Goal: Task Accomplishment & Management: Use online tool/utility

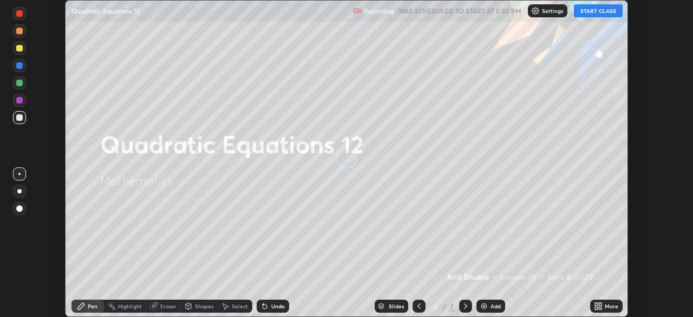
scroll to position [317, 693]
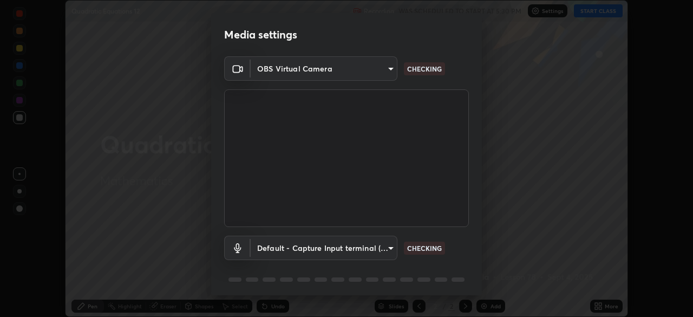
type input "91e77ac2d5f895b7de034188ea114b57184921d1251f25b945ead3daf74f7606"
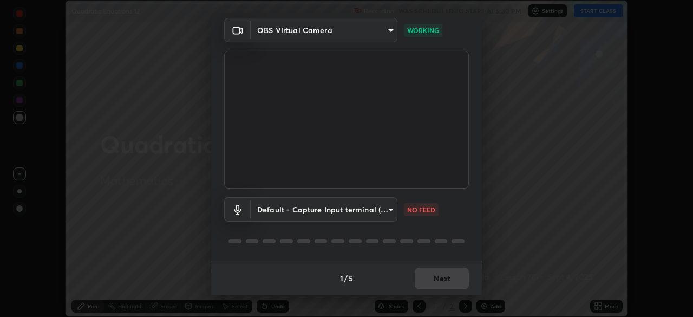
click at [389, 208] on body "Erase all Quadratic Equations 12 Recording WAS SCHEDULED TO START AT 5:30 PM Se…" at bounding box center [346, 158] width 693 height 317
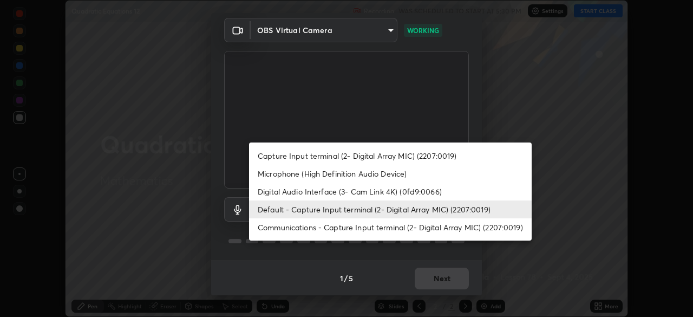
click at [344, 175] on li "Microphone (High Definition Audio Device)" at bounding box center [390, 174] width 282 height 18
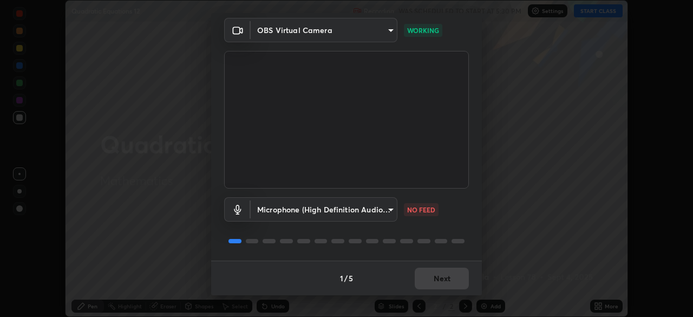
click at [390, 210] on body "Erase all Quadratic Equations 12 Recording WAS SCHEDULED TO START AT 5:30 PM Se…" at bounding box center [346, 158] width 693 height 317
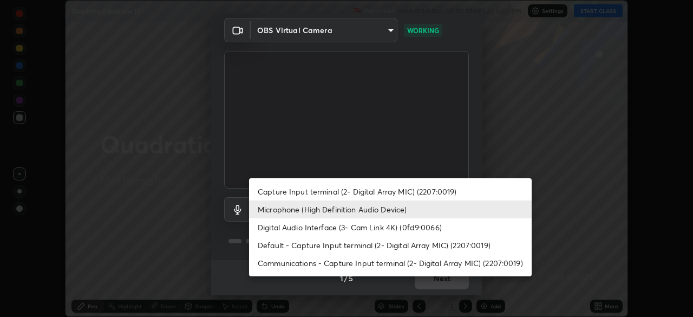
click at [320, 247] on li "Default - Capture Input terminal (2- Digital Array MIC) (2207:0019)" at bounding box center [390, 245] width 282 height 18
type input "default"
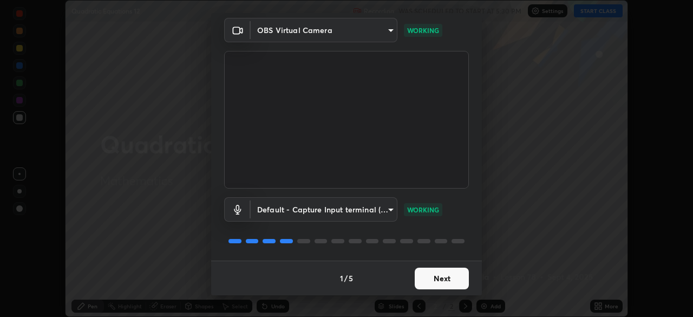
click at [438, 281] on button "Next" at bounding box center [442, 278] width 54 height 22
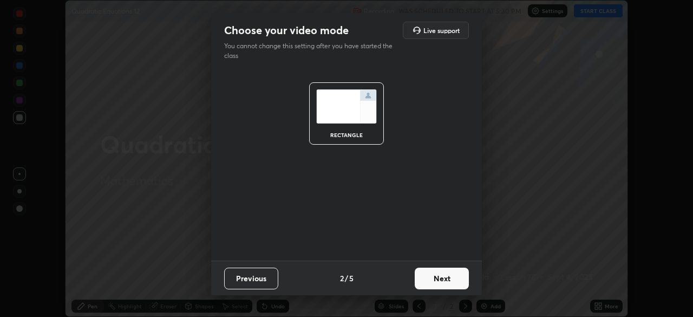
click at [447, 284] on button "Next" at bounding box center [442, 278] width 54 height 22
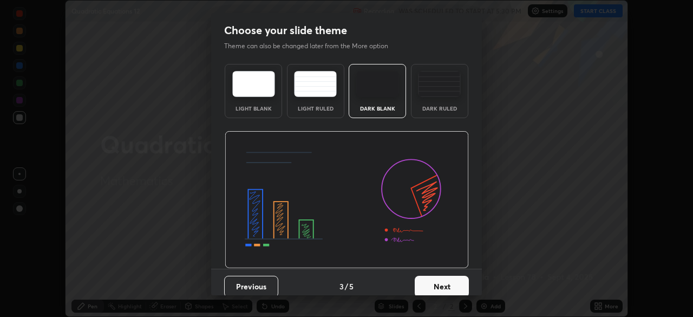
click at [455, 284] on button "Next" at bounding box center [442, 286] width 54 height 22
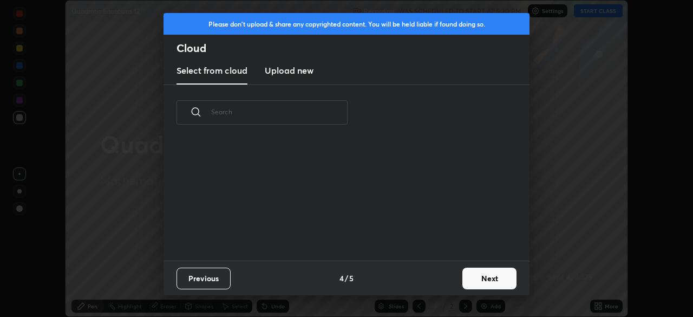
click at [485, 278] on button "Next" at bounding box center [489, 278] width 54 height 22
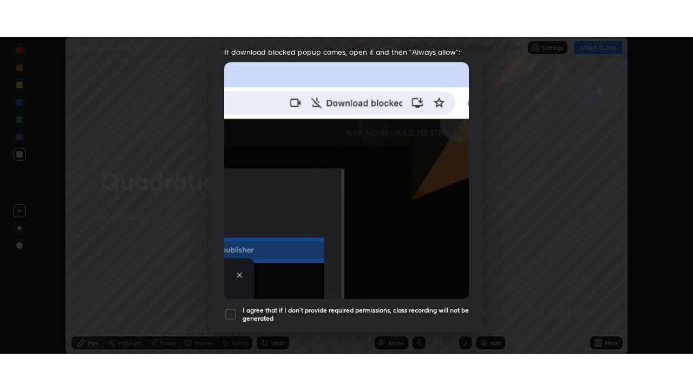
scroll to position [259, 0]
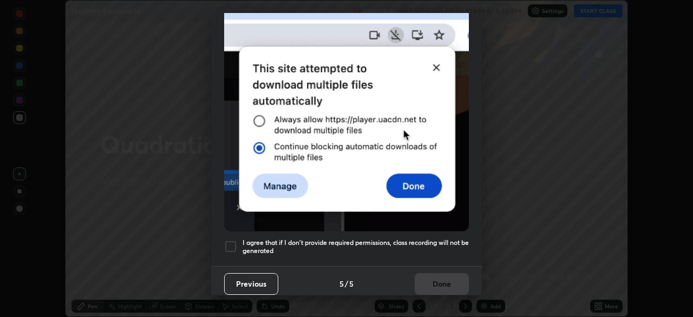
click at [231, 240] on div at bounding box center [230, 246] width 13 height 13
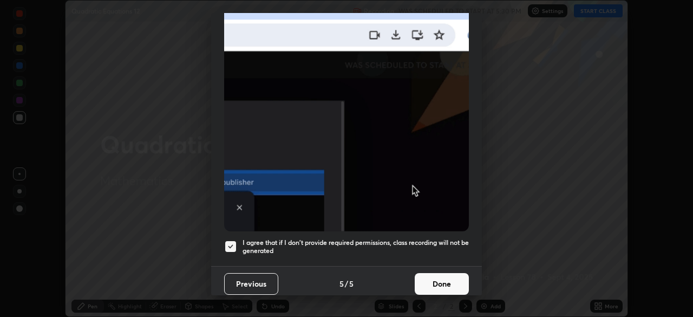
click at [442, 284] on button "Done" at bounding box center [442, 284] width 54 height 22
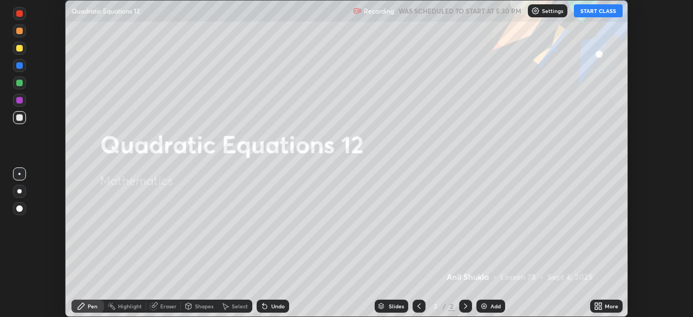
click at [587, 14] on button "START CLASS" at bounding box center [598, 10] width 49 height 13
click at [599, 306] on icon at bounding box center [600, 307] width 3 height 3
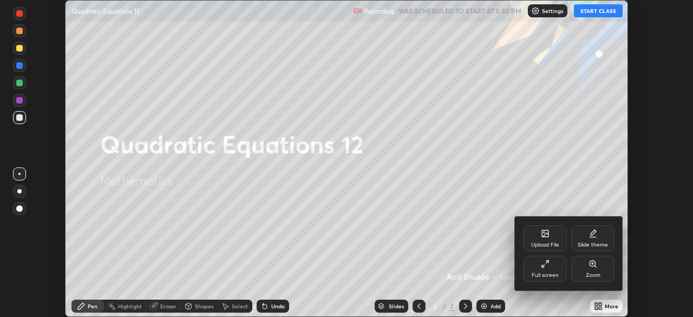
click at [542, 272] on div "Full screen" at bounding box center [544, 274] width 27 height 5
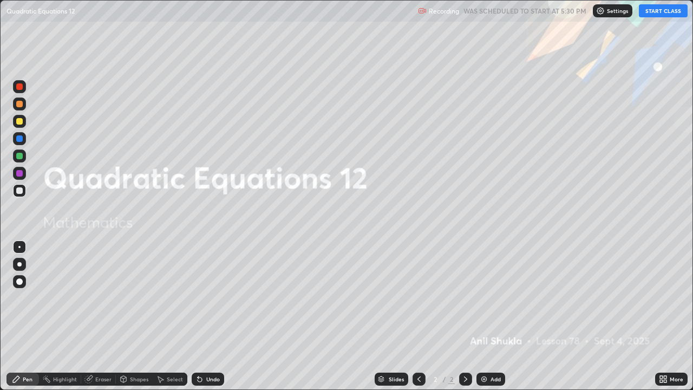
scroll to position [390, 693]
click at [20, 122] on div at bounding box center [19, 121] width 6 height 6
click at [21, 265] on div at bounding box center [19, 264] width 4 height 4
click at [25, 316] on div "Pen" at bounding box center [28, 378] width 10 height 5
click at [22, 121] on div at bounding box center [19, 121] width 6 height 6
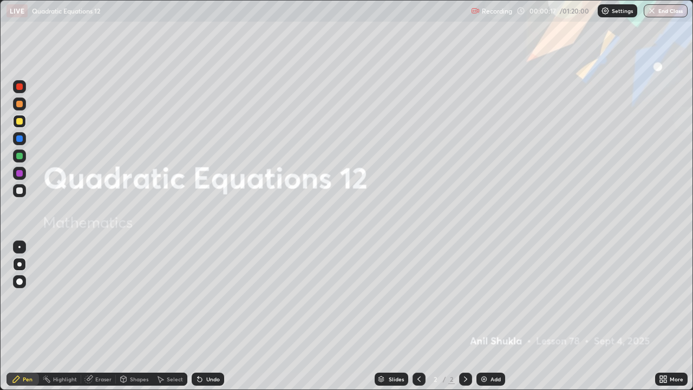
click at [22, 316] on div "Pen" at bounding box center [22, 378] width 32 height 13
click at [463, 316] on icon at bounding box center [465, 378] width 9 height 9
click at [484, 316] on img at bounding box center [483, 378] width 9 height 9
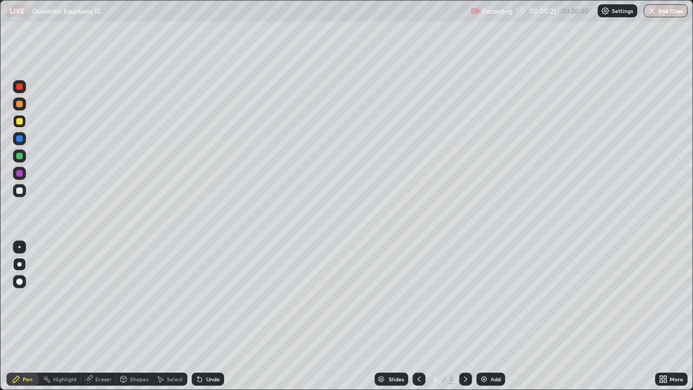
click at [22, 284] on div at bounding box center [19, 281] width 13 height 13
click at [21, 121] on div at bounding box center [19, 121] width 6 height 6
click at [208, 316] on div "Undo" at bounding box center [213, 378] width 14 height 5
click at [19, 156] on div at bounding box center [19, 156] width 6 height 6
click at [19, 122] on div at bounding box center [19, 121] width 6 height 6
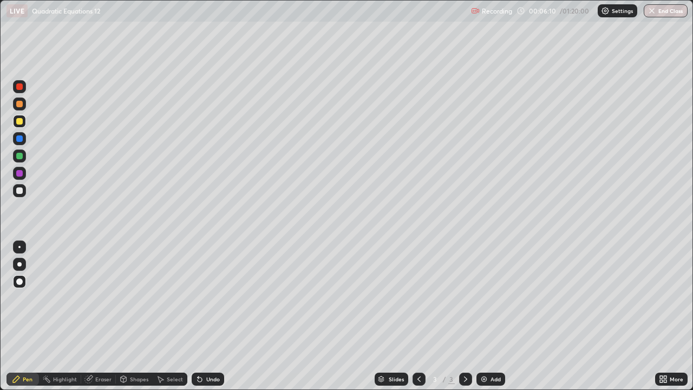
click at [211, 316] on div "Undo" at bounding box center [213, 378] width 14 height 5
click at [209, 316] on div "Undo" at bounding box center [208, 378] width 32 height 13
click at [211, 316] on div "Undo" at bounding box center [213, 378] width 14 height 5
click at [207, 316] on div "Undo" at bounding box center [208, 378] width 32 height 13
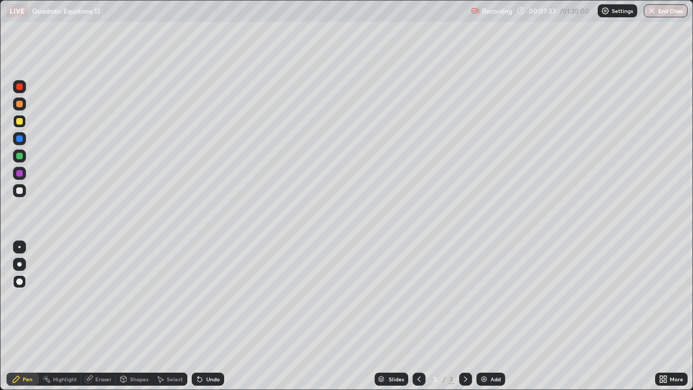
click at [100, 316] on div "Eraser" at bounding box center [103, 378] width 16 height 5
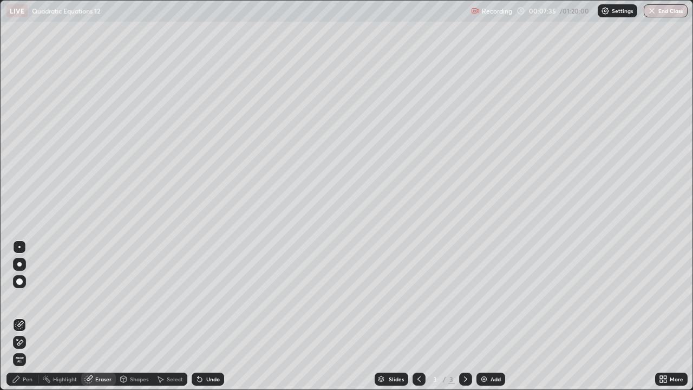
click at [25, 316] on div "Pen" at bounding box center [28, 378] width 10 height 5
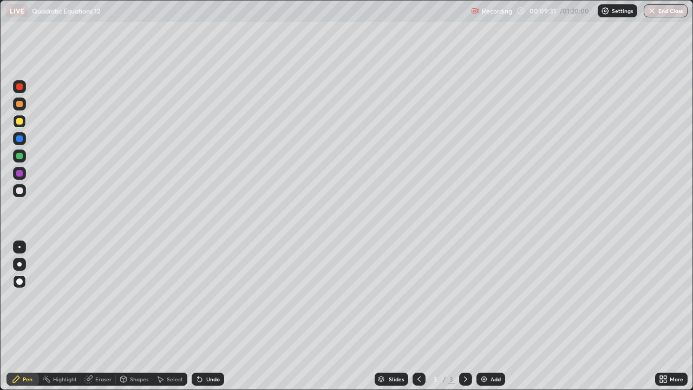
click at [464, 316] on icon at bounding box center [465, 378] width 3 height 5
click at [463, 316] on icon at bounding box center [465, 378] width 9 height 9
click at [490, 316] on div "Add" at bounding box center [495, 378] width 10 height 5
click at [19, 265] on div at bounding box center [19, 264] width 4 height 4
click at [20, 122] on div at bounding box center [19, 121] width 6 height 6
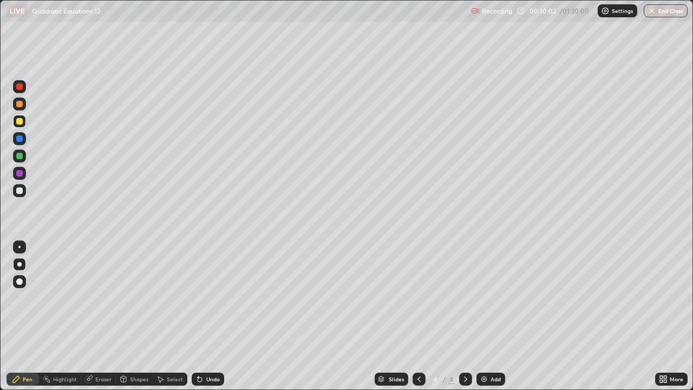
click at [215, 316] on div "Undo" at bounding box center [213, 378] width 14 height 5
click at [214, 316] on div "Undo" at bounding box center [213, 378] width 14 height 5
click at [18, 191] on div at bounding box center [19, 190] width 6 height 6
click at [418, 316] on icon at bounding box center [419, 378] width 9 height 9
click at [465, 316] on icon at bounding box center [465, 378] width 9 height 9
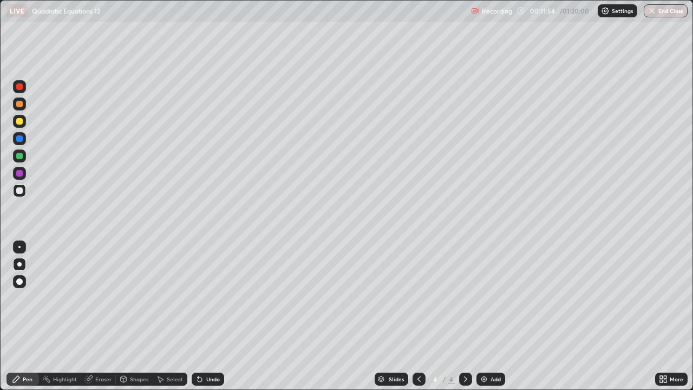
click at [165, 316] on div "Select" at bounding box center [170, 378] width 35 height 13
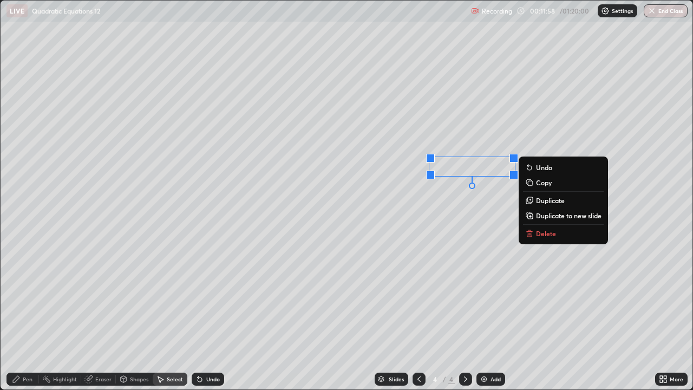
click at [370, 257] on div "0 ° Undo Copy Duplicate Duplicate to new slide Delete" at bounding box center [347, 195] width 692 height 389
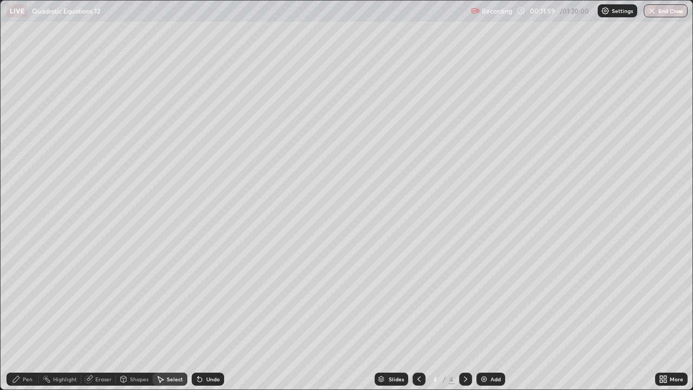
click at [529, 163] on div "0 ° Undo Copy Duplicate Duplicate to new slide Delete" at bounding box center [347, 195] width 692 height 389
click at [529, 169] on div "0 ° Undo Copy Duplicate Duplicate to new slide Delete" at bounding box center [347, 195] width 692 height 389
click at [23, 316] on div "Pen" at bounding box center [28, 378] width 10 height 5
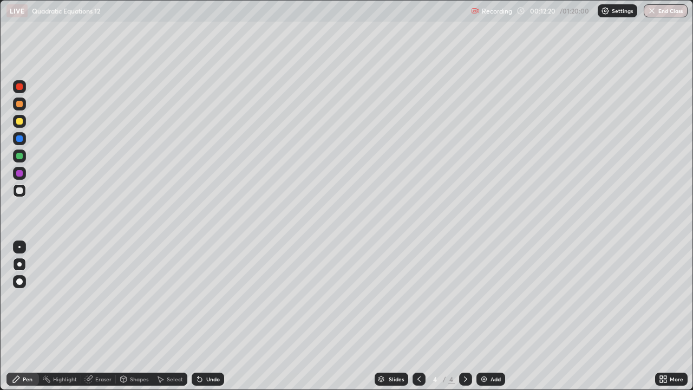
click at [106, 316] on div "Eraser" at bounding box center [103, 378] width 16 height 5
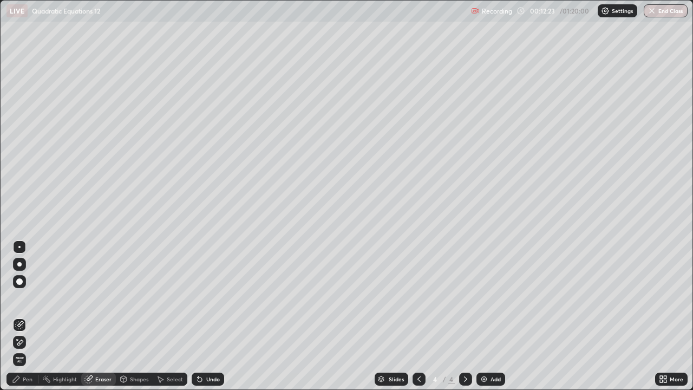
click at [32, 316] on div "Pen" at bounding box center [28, 378] width 10 height 5
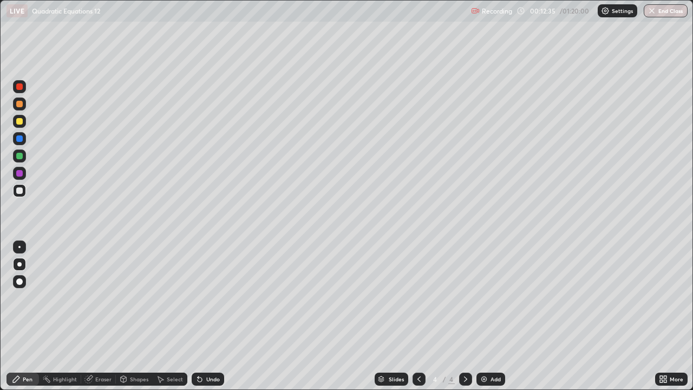
click at [97, 316] on div "Eraser" at bounding box center [98, 378] width 35 height 13
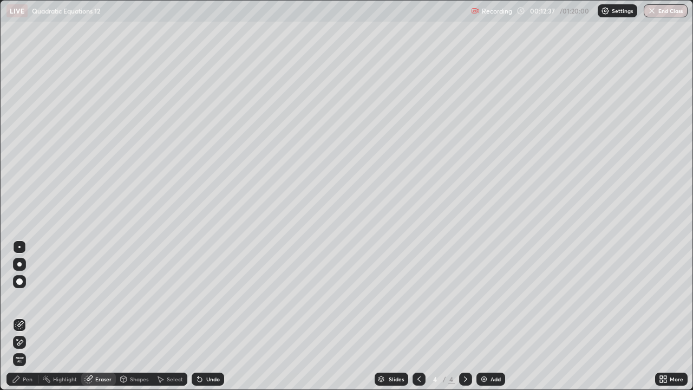
click at [22, 316] on div "Pen" at bounding box center [22, 378] width 32 height 13
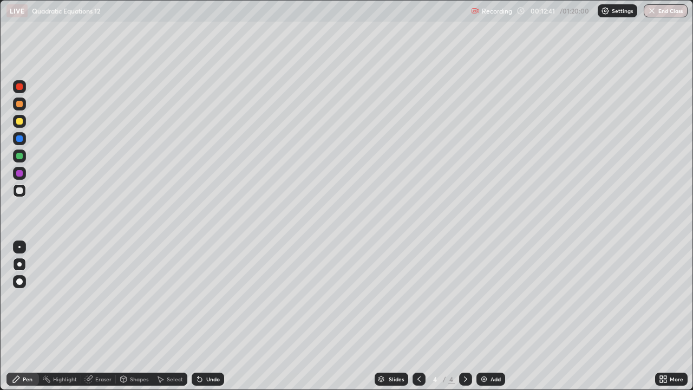
click at [27, 316] on div "Pen" at bounding box center [22, 378] width 32 height 13
click at [19, 174] on div at bounding box center [19, 173] width 6 height 6
click at [216, 316] on div "Undo" at bounding box center [213, 378] width 14 height 5
click at [214, 316] on div "Undo" at bounding box center [213, 378] width 14 height 5
click at [213, 316] on div "Undo" at bounding box center [213, 378] width 14 height 5
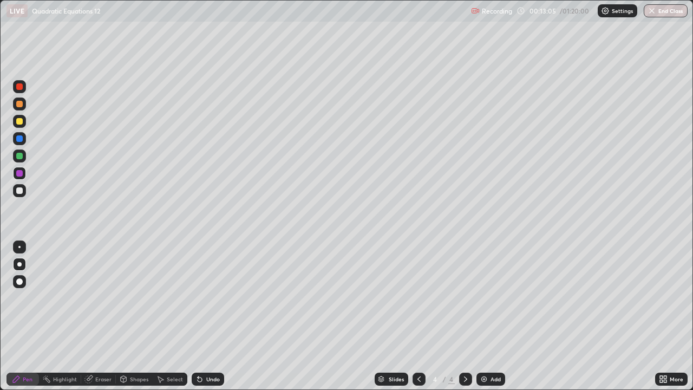
click at [418, 316] on icon at bounding box center [419, 378] width 9 height 9
click at [464, 316] on icon at bounding box center [465, 378] width 9 height 9
click at [417, 316] on icon at bounding box center [418, 378] width 3 height 5
click at [465, 316] on icon at bounding box center [465, 378] width 9 height 9
click at [208, 316] on div "Undo" at bounding box center [213, 378] width 14 height 5
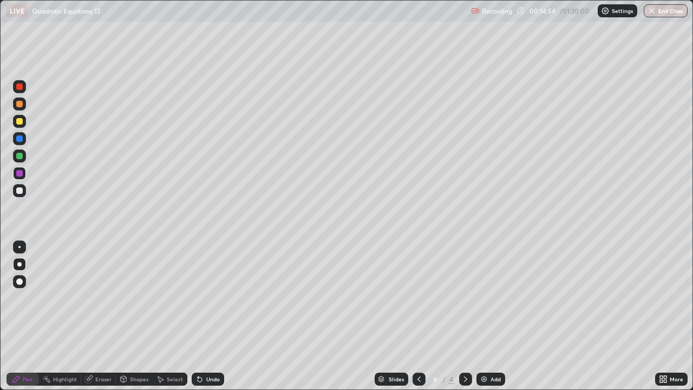
click at [212, 316] on div "Undo" at bounding box center [213, 378] width 14 height 5
click at [211, 316] on div "Undo" at bounding box center [213, 378] width 14 height 5
click at [167, 316] on div "Select" at bounding box center [175, 378] width 16 height 5
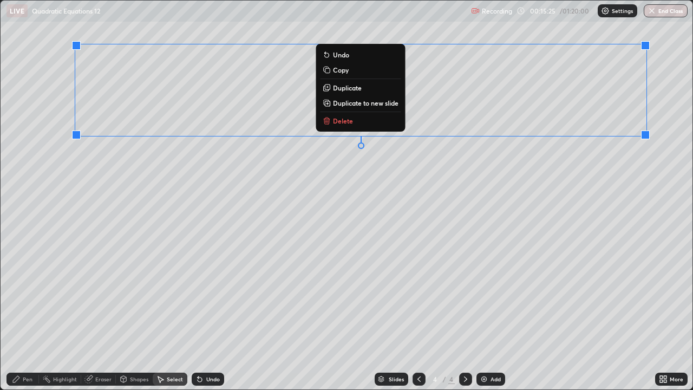
click at [367, 106] on p "Duplicate to new slide" at bounding box center [365, 102] width 65 height 9
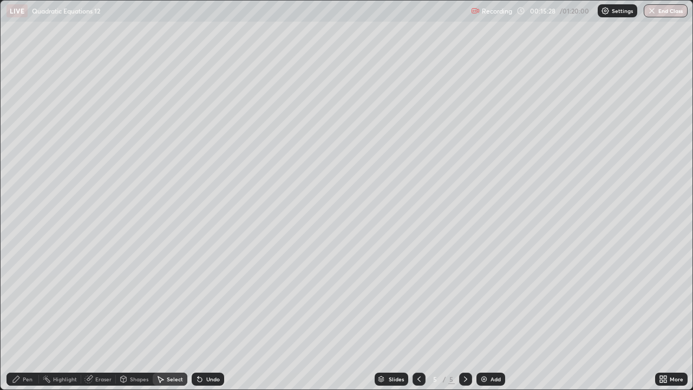
click at [23, 316] on div "Pen" at bounding box center [28, 378] width 10 height 5
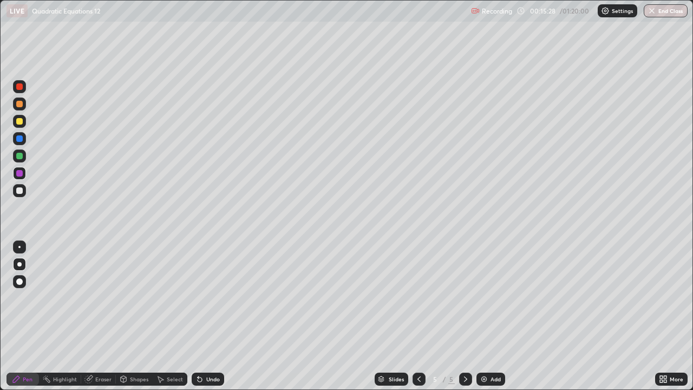
click at [19, 191] on div at bounding box center [19, 190] width 6 height 6
click at [211, 316] on div "Undo" at bounding box center [213, 378] width 14 height 5
click at [216, 316] on div "Undo" at bounding box center [208, 378] width 32 height 13
click at [217, 316] on div "Undo" at bounding box center [208, 378] width 32 height 13
click at [19, 157] on div at bounding box center [19, 156] width 6 height 6
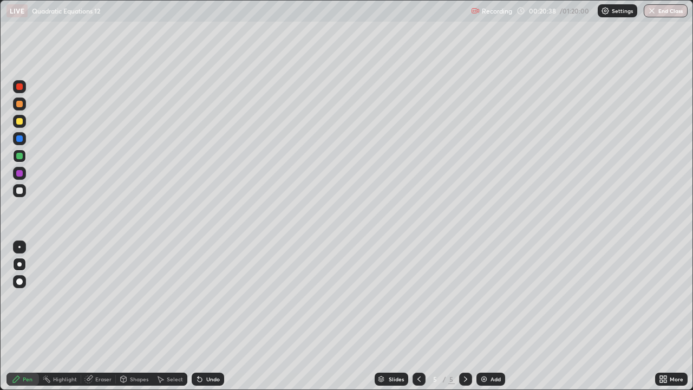
click at [22, 120] on div at bounding box center [19, 121] width 6 height 6
click at [463, 316] on icon at bounding box center [465, 378] width 9 height 9
click at [482, 316] on img at bounding box center [483, 378] width 9 height 9
click at [105, 316] on div "Eraser" at bounding box center [103, 378] width 16 height 5
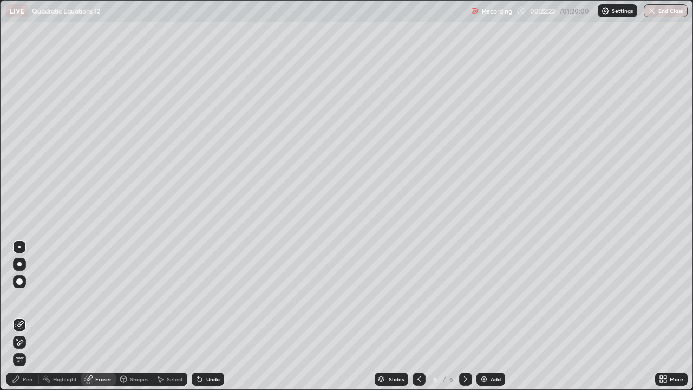
click at [28, 316] on div "Pen" at bounding box center [28, 378] width 10 height 5
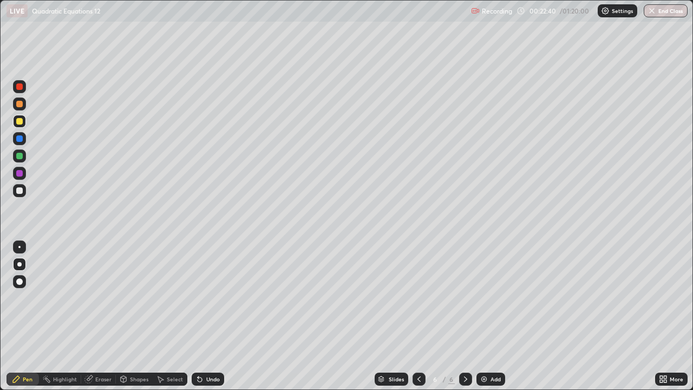
click at [108, 316] on div "Eraser" at bounding box center [103, 378] width 16 height 5
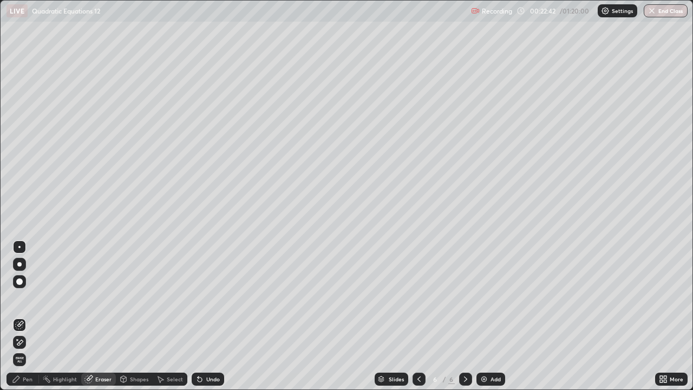
click at [23, 316] on div "Pen" at bounding box center [28, 378] width 10 height 5
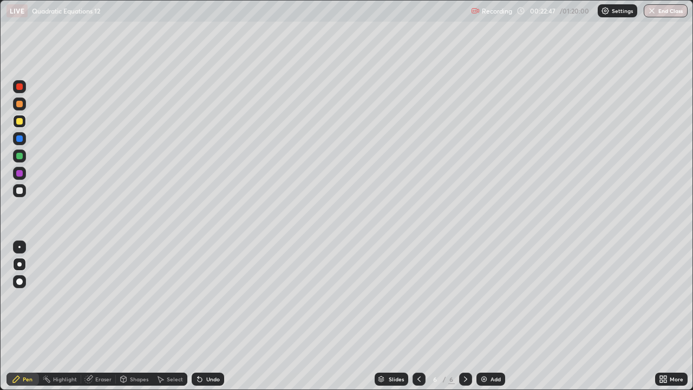
click at [19, 195] on div at bounding box center [19, 190] width 13 height 13
click at [18, 193] on div at bounding box center [19, 190] width 6 height 6
click at [19, 175] on div at bounding box center [19, 173] width 6 height 6
click at [18, 156] on div at bounding box center [19, 156] width 6 height 6
click at [21, 191] on div at bounding box center [19, 190] width 6 height 6
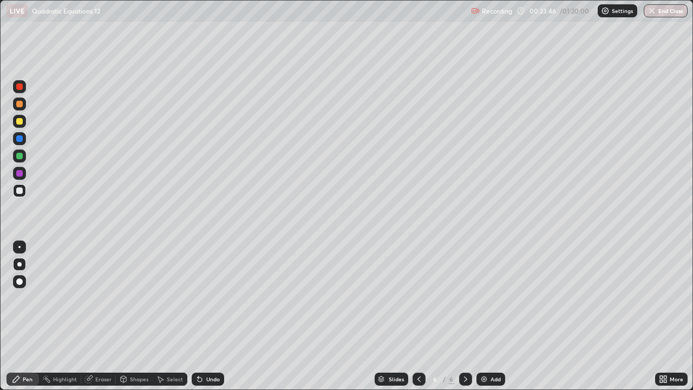
click at [19, 91] on div at bounding box center [19, 86] width 13 height 13
click at [96, 316] on div "Eraser" at bounding box center [103, 378] width 16 height 5
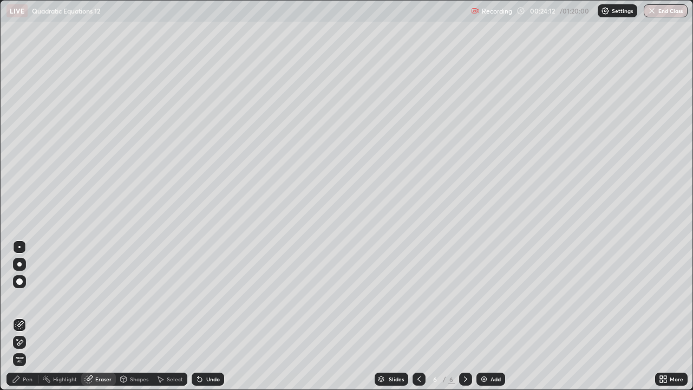
click at [24, 316] on div "Pen" at bounding box center [28, 378] width 10 height 5
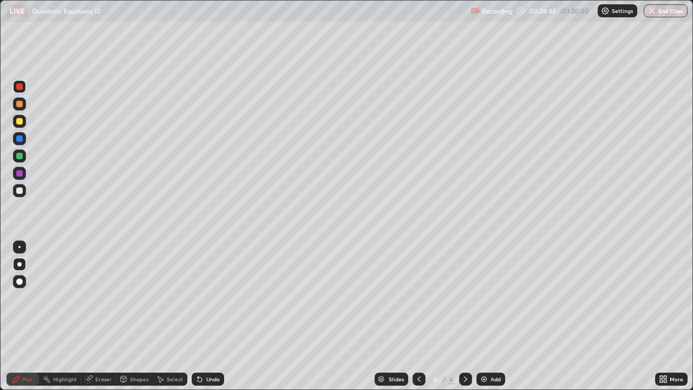
click at [18, 104] on div at bounding box center [19, 104] width 6 height 6
click at [210, 316] on div "Undo" at bounding box center [213, 378] width 14 height 5
click at [209, 316] on div "Undo" at bounding box center [213, 378] width 14 height 5
click at [208, 316] on div "Undo" at bounding box center [213, 378] width 14 height 5
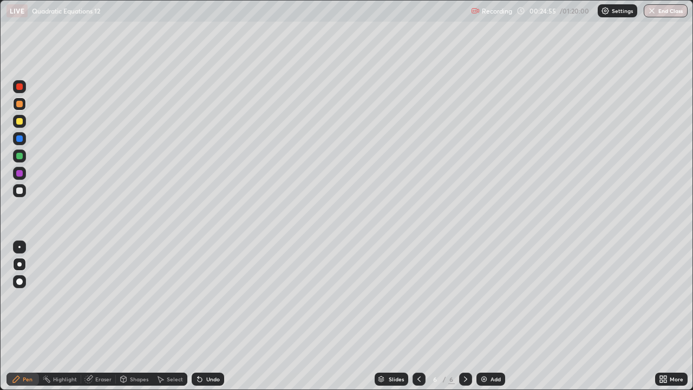
click at [209, 316] on div "Undo" at bounding box center [208, 378] width 32 height 13
click at [19, 192] on div at bounding box center [19, 190] width 6 height 6
click at [17, 89] on div at bounding box center [19, 86] width 6 height 6
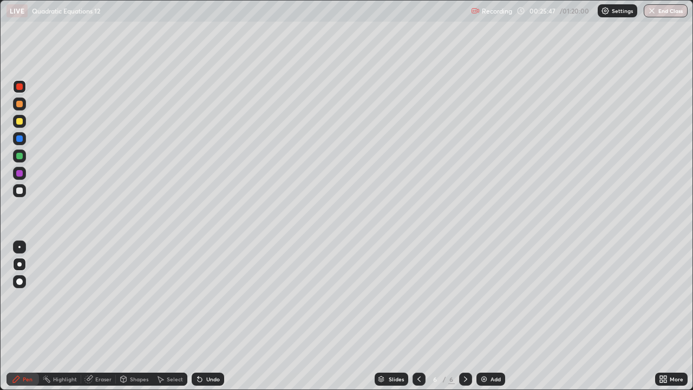
click at [19, 123] on div at bounding box center [19, 121] width 6 height 6
click at [20, 139] on div at bounding box center [19, 138] width 6 height 6
click at [207, 316] on div "Undo" at bounding box center [213, 378] width 14 height 5
click at [210, 316] on div "Undo" at bounding box center [213, 378] width 14 height 5
click at [211, 316] on div "Undo" at bounding box center [213, 378] width 14 height 5
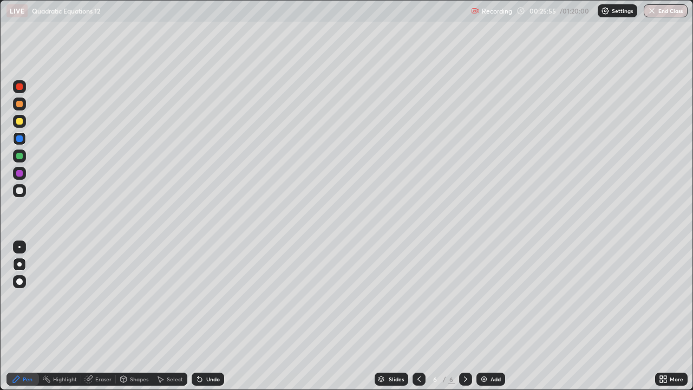
click at [211, 316] on div "Undo" at bounding box center [213, 378] width 14 height 5
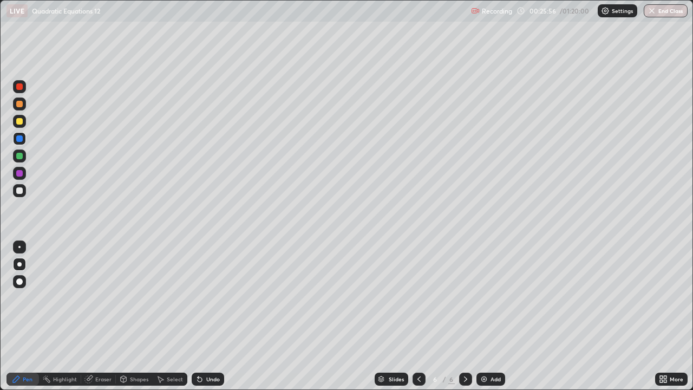
click at [201, 316] on icon at bounding box center [199, 378] width 9 height 9
click at [207, 316] on div "Undo" at bounding box center [213, 378] width 14 height 5
click at [23, 187] on div at bounding box center [19, 190] width 13 height 13
click at [20, 156] on div at bounding box center [19, 156] width 6 height 6
click at [464, 316] on icon at bounding box center [465, 378] width 9 height 9
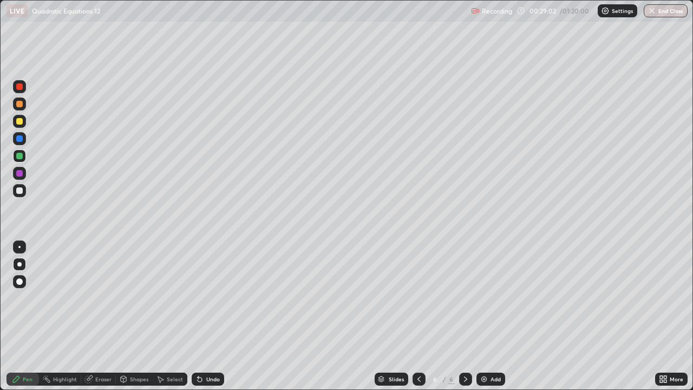
click at [491, 316] on div "Add" at bounding box center [495, 378] width 10 height 5
click at [23, 121] on div at bounding box center [19, 121] width 13 height 13
click at [216, 316] on div "Undo" at bounding box center [213, 378] width 14 height 5
click at [213, 316] on div "Undo" at bounding box center [213, 378] width 14 height 5
click at [20, 190] on div at bounding box center [19, 190] width 6 height 6
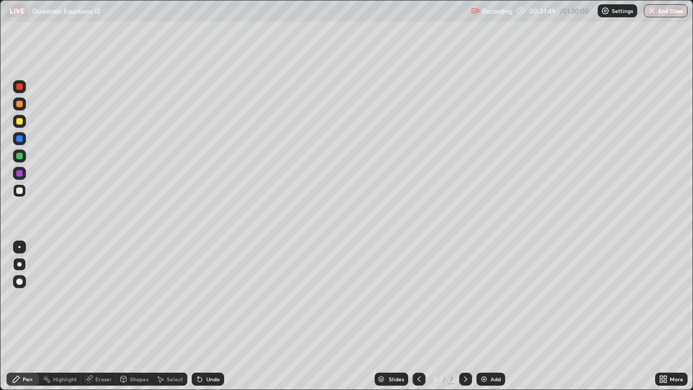
click at [209, 316] on div "Undo" at bounding box center [213, 378] width 14 height 5
click at [96, 316] on div "Eraser" at bounding box center [103, 378] width 16 height 5
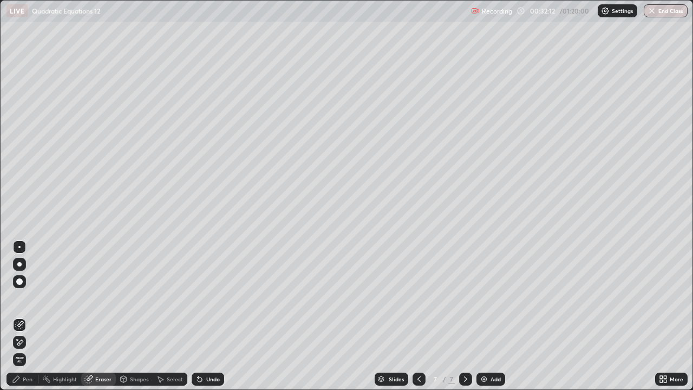
click at [27, 316] on div "Pen" at bounding box center [28, 378] width 10 height 5
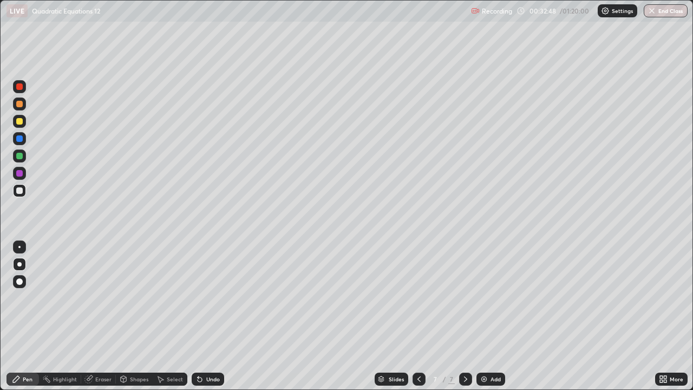
click at [418, 316] on icon at bounding box center [419, 378] width 9 height 9
click at [417, 316] on icon at bounding box center [419, 378] width 9 height 9
click at [418, 316] on icon at bounding box center [419, 378] width 9 height 9
click at [420, 316] on icon at bounding box center [419, 378] width 9 height 9
click at [465, 316] on icon at bounding box center [465, 378] width 9 height 9
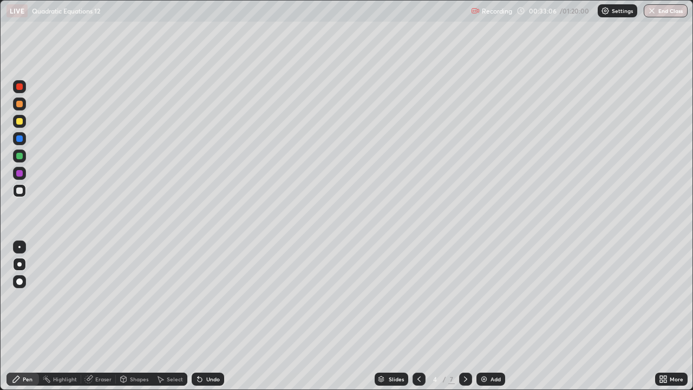
click at [465, 316] on icon at bounding box center [465, 378] width 9 height 9
click at [464, 316] on icon at bounding box center [465, 378] width 9 height 9
click at [465, 316] on icon at bounding box center [465, 378] width 9 height 9
click at [18, 159] on div at bounding box center [19, 156] width 6 height 6
click at [207, 316] on div "Undo" at bounding box center [213, 378] width 14 height 5
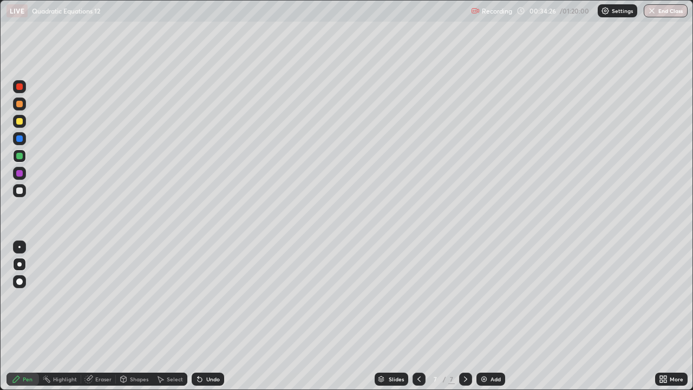
click at [212, 316] on div "Undo" at bounding box center [213, 378] width 14 height 5
click at [213, 316] on div "Undo" at bounding box center [213, 378] width 14 height 5
click at [19, 193] on div at bounding box center [19, 190] width 6 height 6
click at [20, 174] on div at bounding box center [19, 173] width 6 height 6
click at [19, 159] on div at bounding box center [19, 156] width 6 height 6
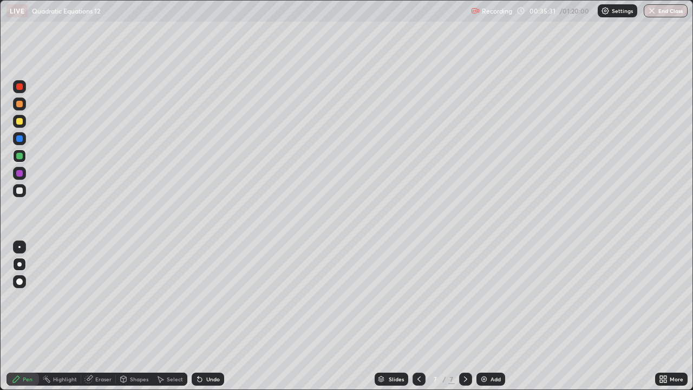
click at [206, 316] on div "Undo" at bounding box center [213, 378] width 14 height 5
click at [101, 316] on div "Eraser" at bounding box center [103, 378] width 16 height 5
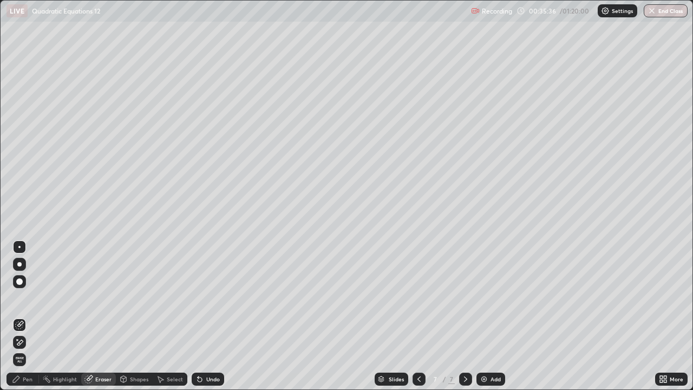
click at [25, 316] on div "Pen" at bounding box center [28, 378] width 10 height 5
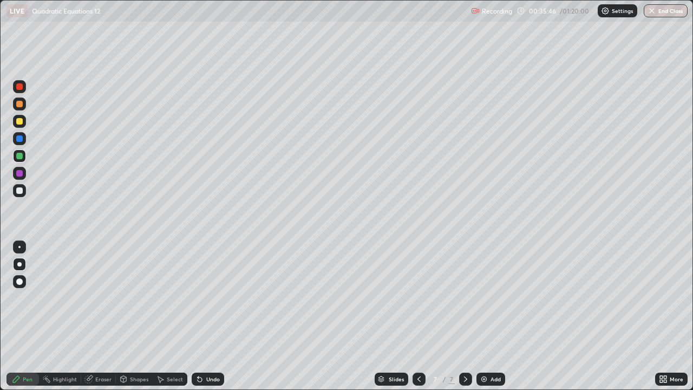
click at [206, 316] on div "Undo" at bounding box center [213, 378] width 14 height 5
click at [207, 316] on div "Undo" at bounding box center [213, 378] width 14 height 5
click at [209, 316] on div "Undo" at bounding box center [213, 378] width 14 height 5
click at [19, 193] on div at bounding box center [19, 190] width 6 height 6
click at [20, 174] on div at bounding box center [19, 173] width 6 height 6
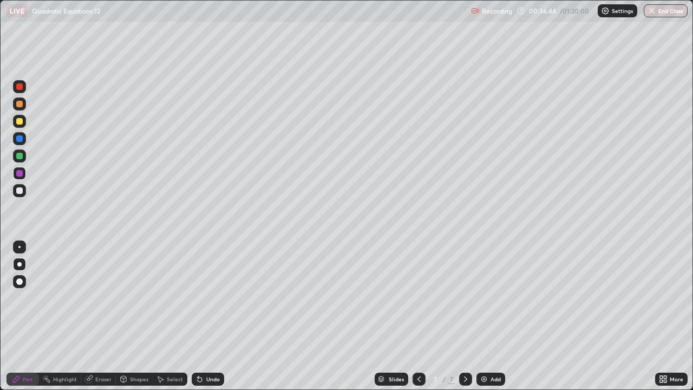
click at [214, 316] on div "Undo" at bounding box center [213, 378] width 14 height 5
click at [211, 316] on div "Undo" at bounding box center [213, 378] width 14 height 5
click at [213, 316] on div "Undo" at bounding box center [213, 378] width 14 height 5
click at [216, 316] on div "Undo" at bounding box center [208, 378] width 32 height 13
click at [24, 140] on div at bounding box center [19, 138] width 13 height 13
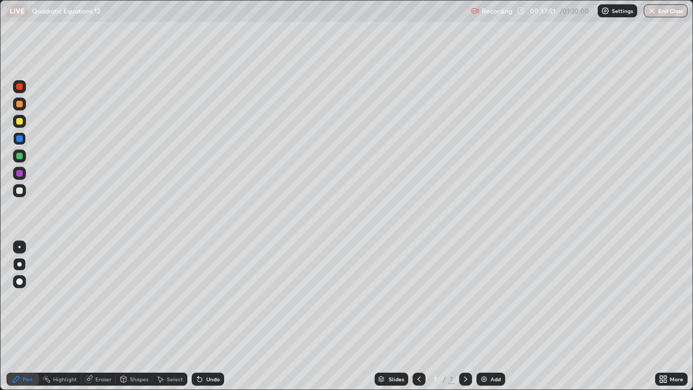
click at [417, 316] on icon at bounding box center [418, 378] width 3 height 5
click at [419, 316] on icon at bounding box center [419, 378] width 9 height 9
click at [418, 316] on icon at bounding box center [419, 378] width 9 height 9
click at [465, 316] on icon at bounding box center [465, 378] width 9 height 9
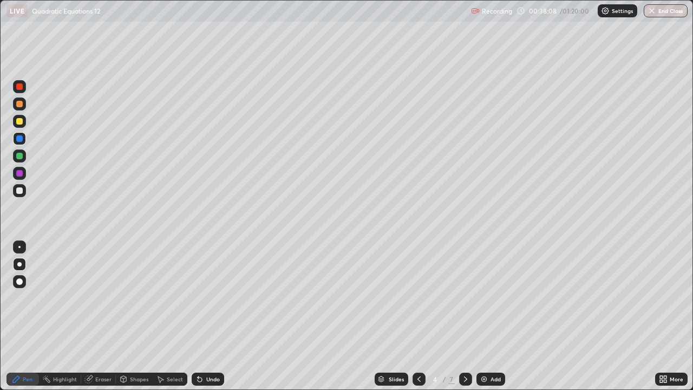
click at [464, 316] on icon at bounding box center [465, 378] width 9 height 9
click at [465, 316] on icon at bounding box center [465, 378] width 9 height 9
click at [464, 316] on icon at bounding box center [465, 378] width 3 height 5
click at [469, 316] on div at bounding box center [465, 378] width 13 height 13
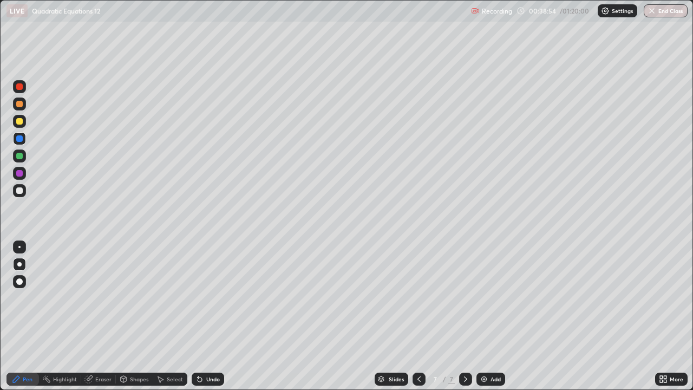
click at [20, 121] on div at bounding box center [19, 121] width 6 height 6
click at [464, 316] on icon at bounding box center [465, 378] width 9 height 9
click at [484, 316] on img at bounding box center [483, 378] width 9 height 9
click at [204, 316] on div "Undo" at bounding box center [208, 378] width 32 height 13
click at [20, 192] on div at bounding box center [19, 190] width 6 height 6
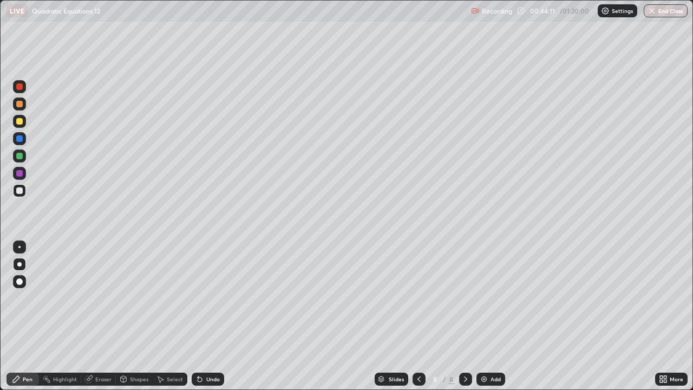
click at [19, 157] on div at bounding box center [19, 156] width 6 height 6
click at [98, 316] on div "Eraser" at bounding box center [103, 378] width 16 height 5
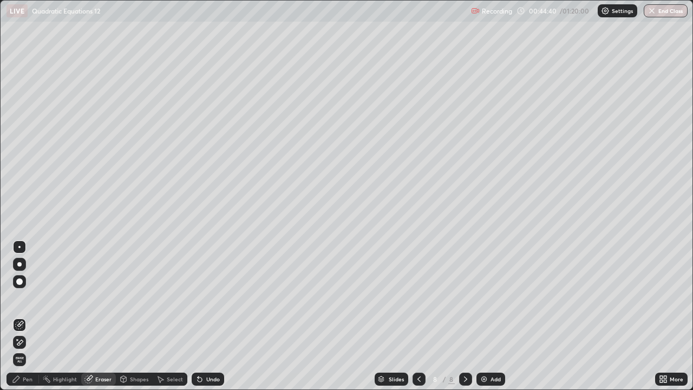
click at [19, 316] on icon at bounding box center [16, 378] width 9 height 9
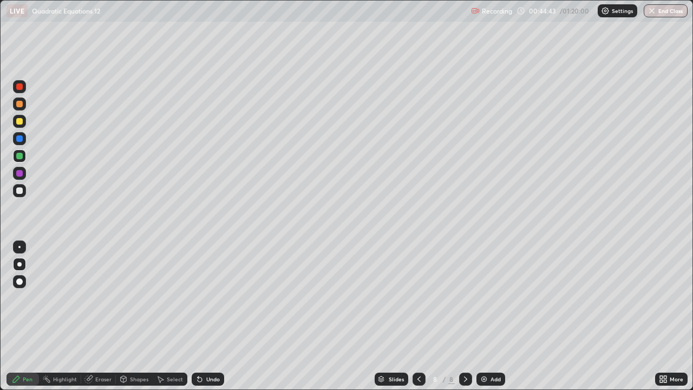
click at [20, 139] on div at bounding box center [19, 138] width 6 height 6
click at [20, 121] on div at bounding box center [19, 121] width 6 height 6
click at [19, 105] on div at bounding box center [19, 104] width 6 height 6
click at [19, 191] on div at bounding box center [19, 190] width 6 height 6
click at [19, 104] on div at bounding box center [19, 104] width 6 height 6
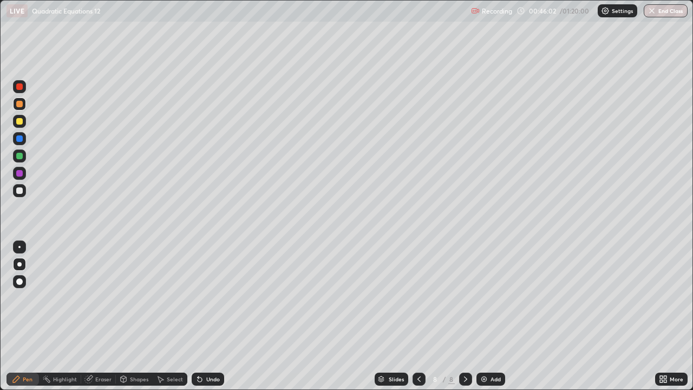
click at [18, 156] on div at bounding box center [19, 156] width 6 height 6
click at [19, 191] on div at bounding box center [19, 190] width 6 height 6
click at [207, 316] on div "Undo" at bounding box center [213, 378] width 14 height 5
click at [169, 316] on div "Select" at bounding box center [175, 378] width 16 height 5
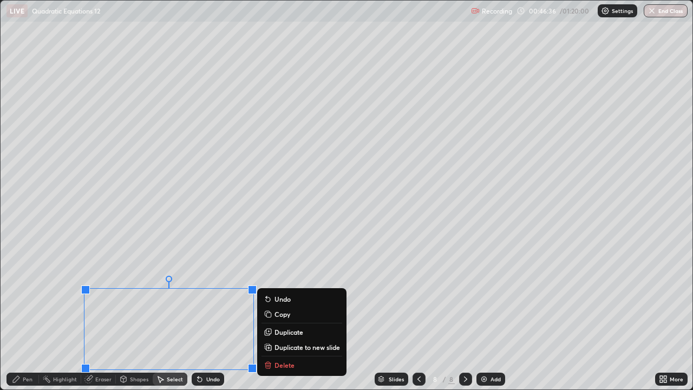
click at [279, 316] on p "Delete" at bounding box center [284, 364] width 20 height 9
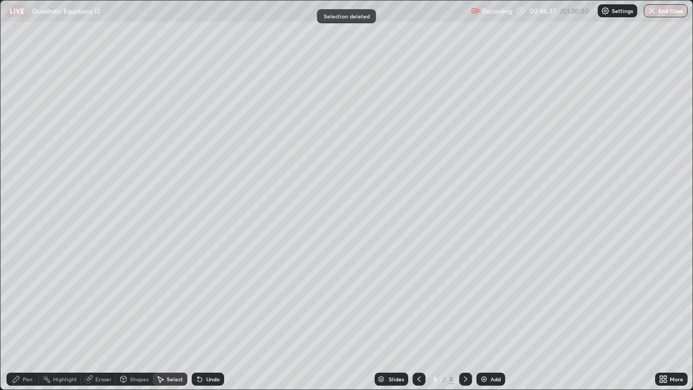
click at [93, 316] on icon at bounding box center [88, 378] width 9 height 9
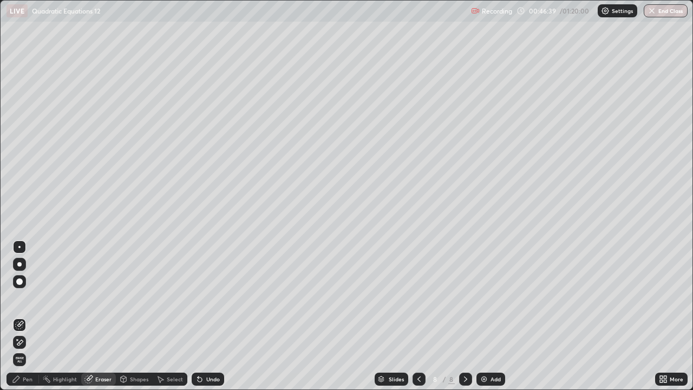
click at [25, 316] on div "Pen" at bounding box center [28, 378] width 10 height 5
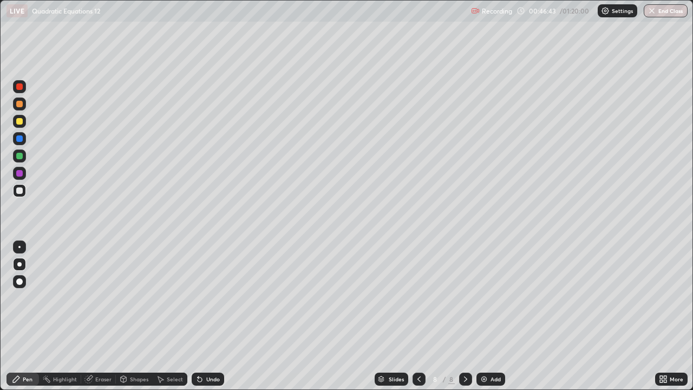
click at [20, 195] on div at bounding box center [19, 190] width 13 height 13
click at [19, 174] on div at bounding box center [19, 173] width 6 height 6
click at [95, 316] on div "Eraser" at bounding box center [103, 378] width 16 height 5
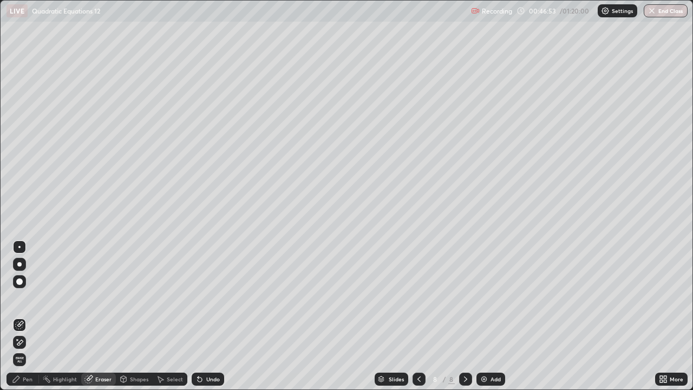
click at [26, 316] on div "Pen" at bounding box center [28, 378] width 10 height 5
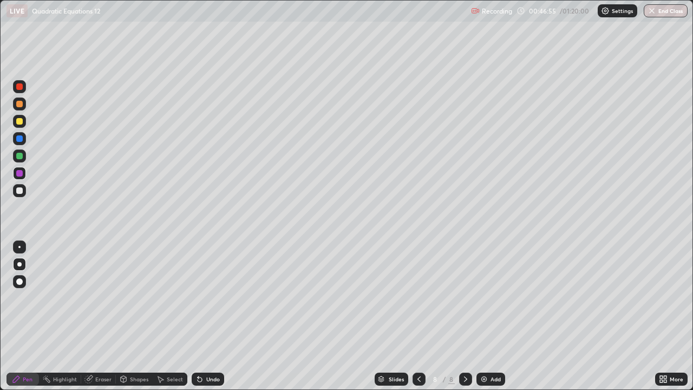
click at [19, 191] on div at bounding box center [19, 190] width 6 height 6
click at [96, 316] on div "Eraser" at bounding box center [103, 378] width 16 height 5
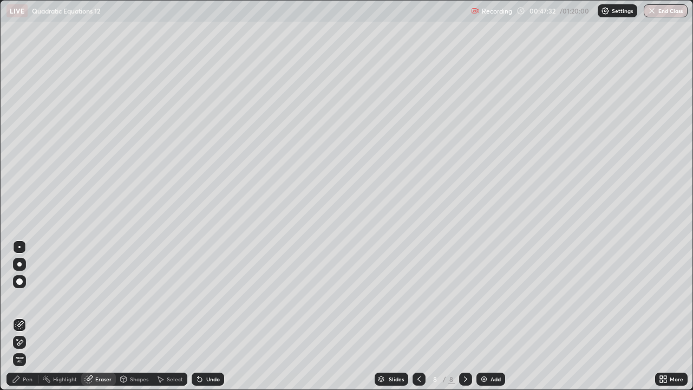
click at [26, 316] on div "Pen" at bounding box center [28, 378] width 10 height 5
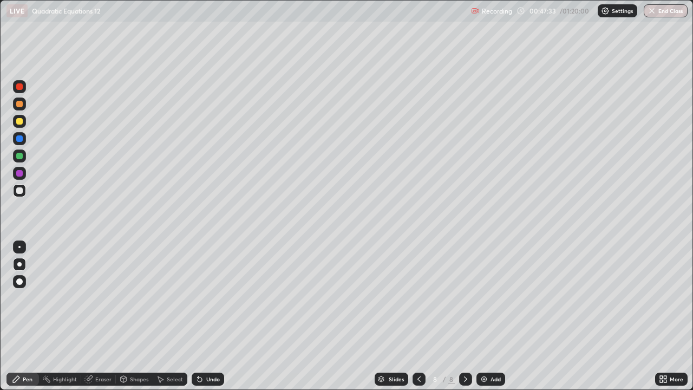
click at [20, 156] on div at bounding box center [19, 156] width 6 height 6
click at [18, 190] on div at bounding box center [19, 190] width 6 height 6
click at [100, 316] on div "Eraser" at bounding box center [103, 378] width 16 height 5
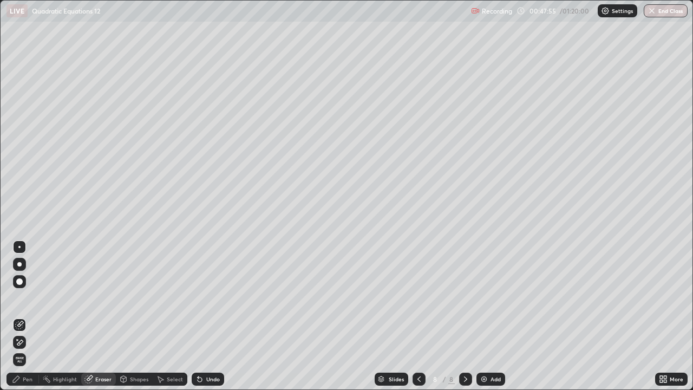
click at [21, 316] on div "Pen" at bounding box center [22, 378] width 32 height 13
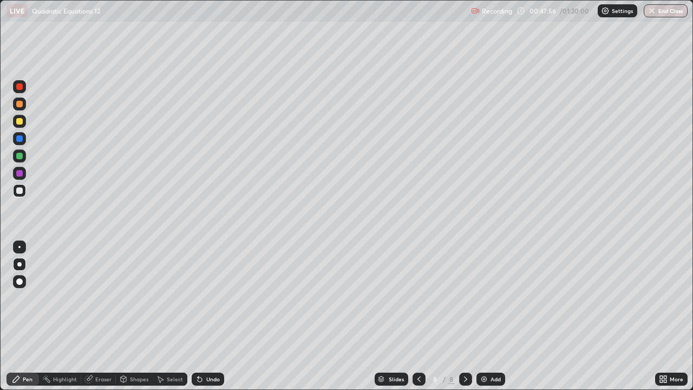
click at [18, 157] on div at bounding box center [19, 156] width 6 height 6
click at [17, 196] on div at bounding box center [19, 190] width 13 height 13
click at [21, 106] on div at bounding box center [19, 104] width 6 height 6
click at [107, 316] on div "Eraser" at bounding box center [98, 378] width 35 height 13
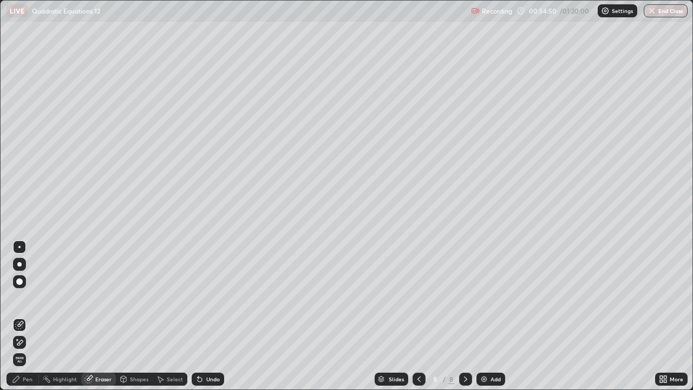
click at [25, 316] on div "Pen" at bounding box center [28, 378] width 10 height 5
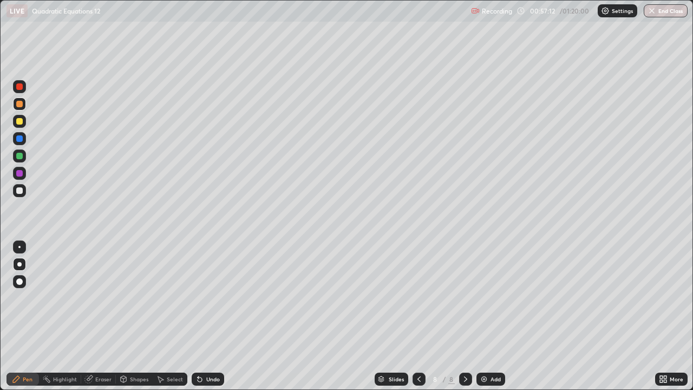
click at [100, 316] on div "Eraser" at bounding box center [103, 378] width 16 height 5
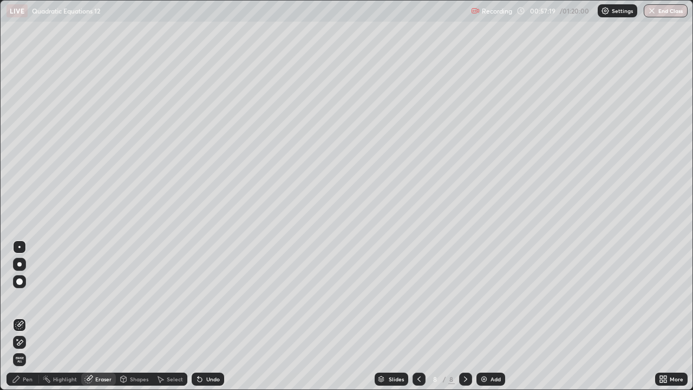
click at [27, 316] on div "Pen" at bounding box center [28, 378] width 10 height 5
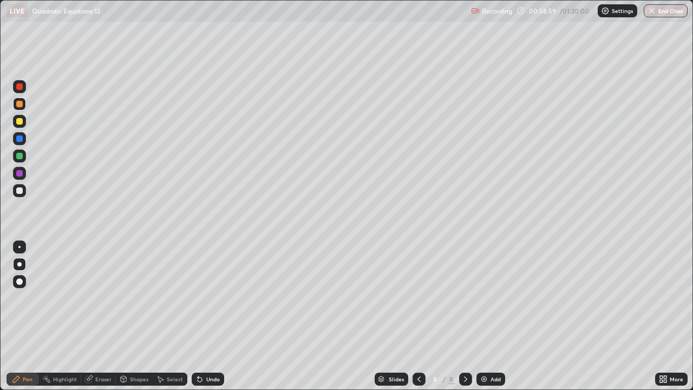
click at [170, 316] on div "Select" at bounding box center [175, 378] width 16 height 5
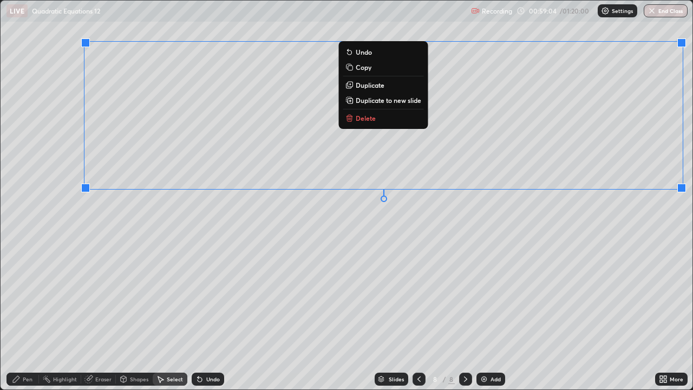
click at [375, 104] on p "Duplicate to new slide" at bounding box center [388, 100] width 65 height 9
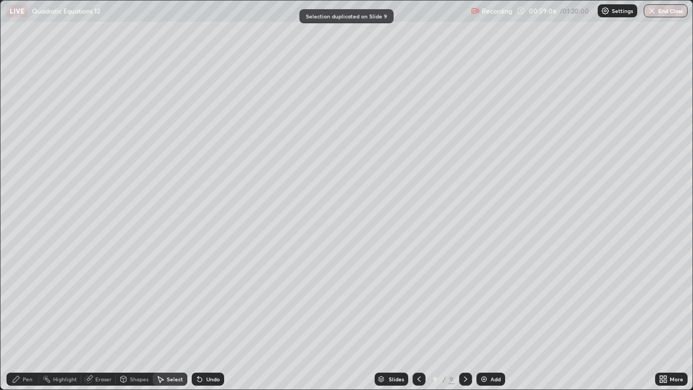
click at [89, 316] on icon at bounding box center [88, 379] width 7 height 7
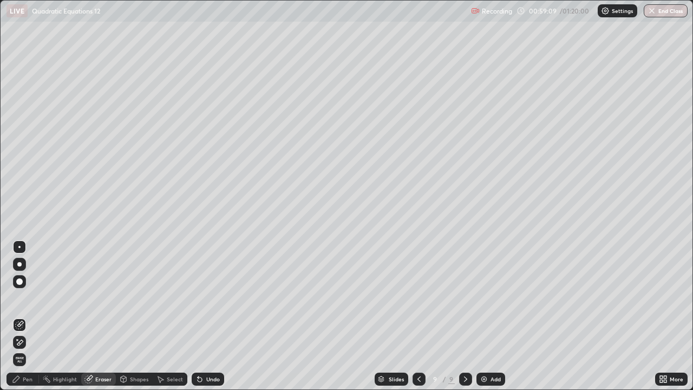
click at [19, 316] on icon at bounding box center [16, 378] width 9 height 9
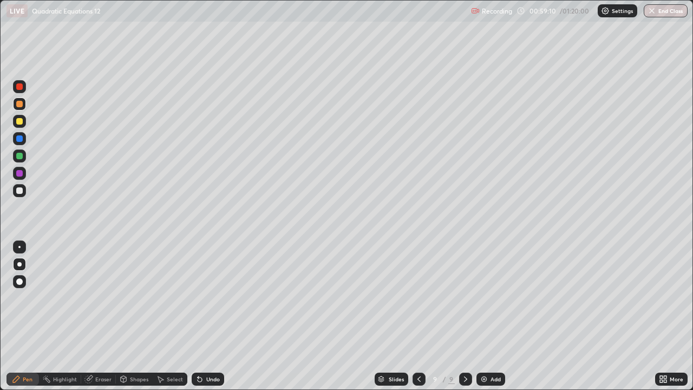
click at [20, 190] on div at bounding box center [19, 190] width 6 height 6
click at [209, 316] on div "Undo" at bounding box center [213, 378] width 14 height 5
click at [18, 159] on div at bounding box center [19, 156] width 6 height 6
click at [17, 193] on div at bounding box center [19, 190] width 6 height 6
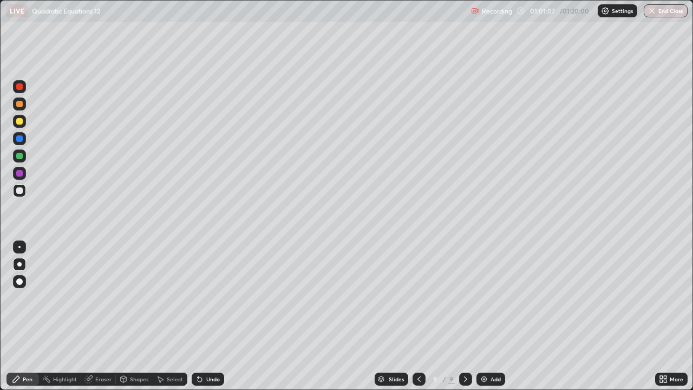
click at [211, 316] on div "Undo" at bounding box center [213, 378] width 14 height 5
click at [208, 316] on div "Undo" at bounding box center [213, 378] width 14 height 5
click at [89, 316] on icon at bounding box center [88, 379] width 7 height 7
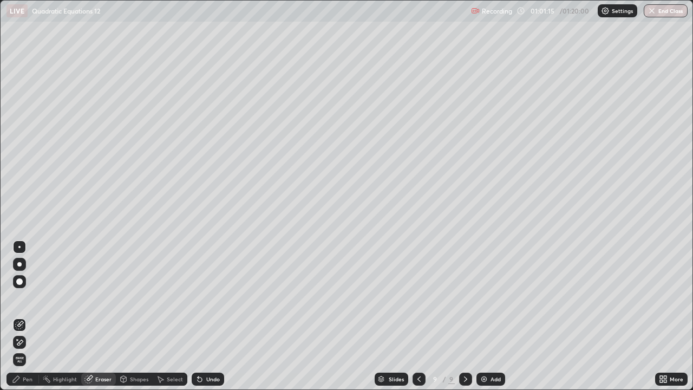
click at [24, 316] on div "Pen" at bounding box center [28, 378] width 10 height 5
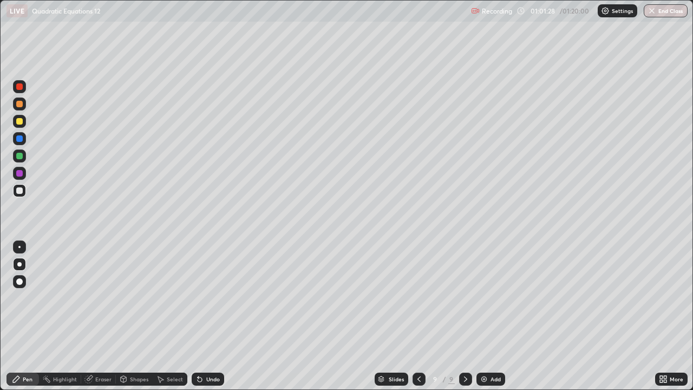
click at [213, 316] on div "Undo" at bounding box center [213, 378] width 14 height 5
click at [208, 316] on div "Undo" at bounding box center [213, 378] width 14 height 5
click at [99, 316] on div "Eraser" at bounding box center [103, 378] width 16 height 5
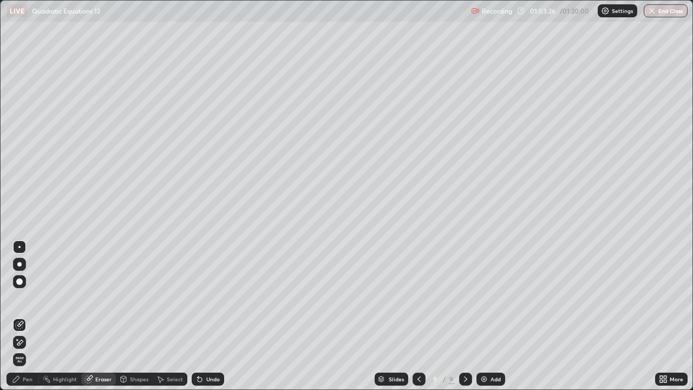
click at [24, 316] on div "Pen" at bounding box center [28, 378] width 10 height 5
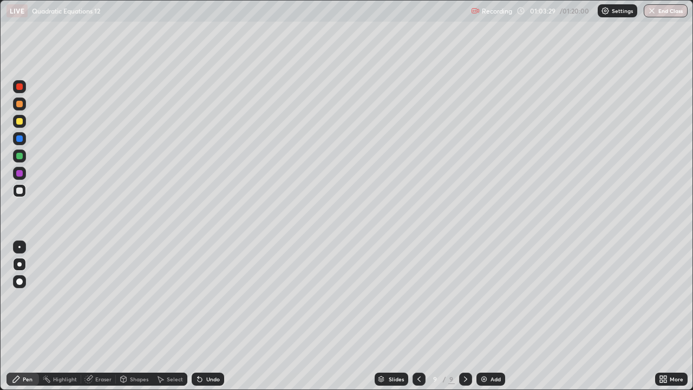
click at [167, 316] on div "Select" at bounding box center [175, 378] width 16 height 5
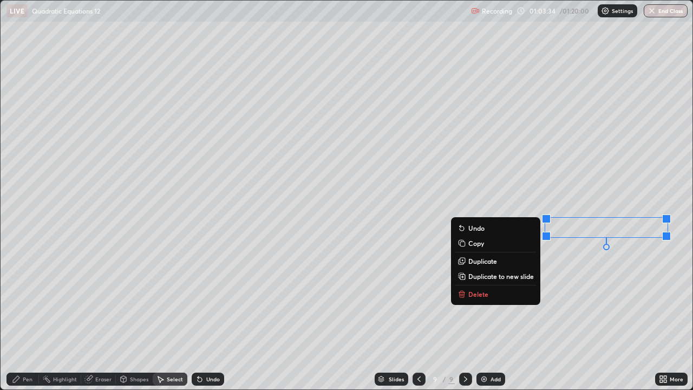
click at [119, 316] on div "0 ° Undo Copy Duplicate Duplicate to new slide Delete" at bounding box center [347, 195] width 692 height 389
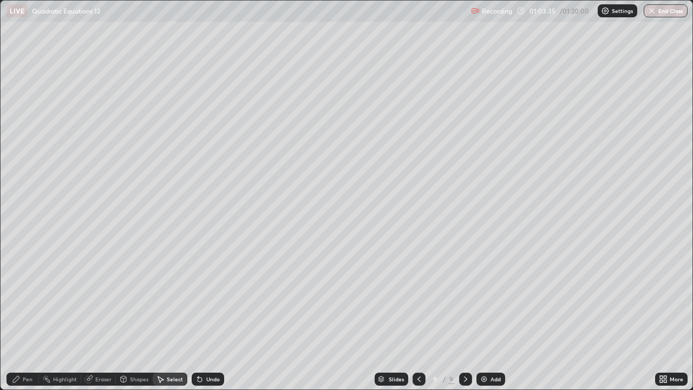
click at [25, 316] on div "Pen" at bounding box center [28, 378] width 10 height 5
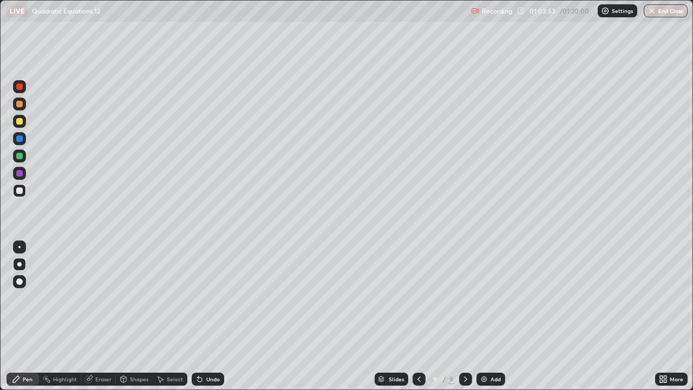
click at [209, 316] on div "Undo" at bounding box center [213, 378] width 14 height 5
click at [417, 316] on icon at bounding box center [419, 378] width 9 height 9
click at [463, 316] on icon at bounding box center [465, 378] width 9 height 9
click at [419, 316] on icon at bounding box center [419, 378] width 9 height 9
click at [465, 316] on icon at bounding box center [465, 378] width 3 height 5
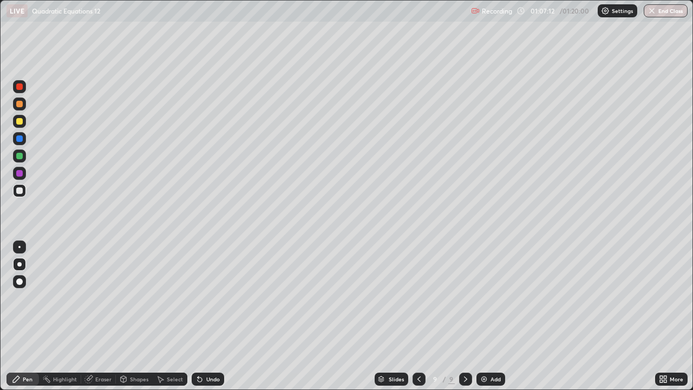
click at [104, 316] on div "Eraser" at bounding box center [103, 378] width 16 height 5
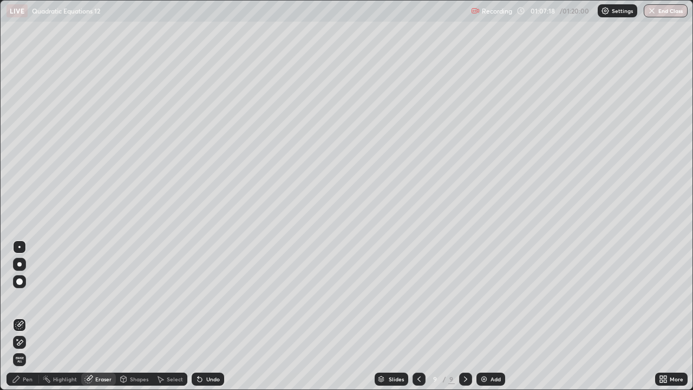
click at [27, 316] on div "Pen" at bounding box center [22, 378] width 32 height 13
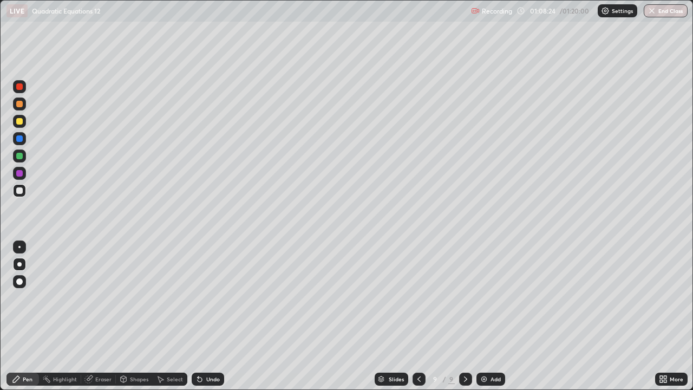
click at [418, 316] on icon at bounding box center [419, 378] width 9 height 9
click at [464, 316] on icon at bounding box center [465, 378] width 9 height 9
click at [418, 316] on icon at bounding box center [419, 378] width 9 height 9
click at [464, 316] on icon at bounding box center [465, 378] width 9 height 9
click at [21, 121] on div at bounding box center [19, 121] width 6 height 6
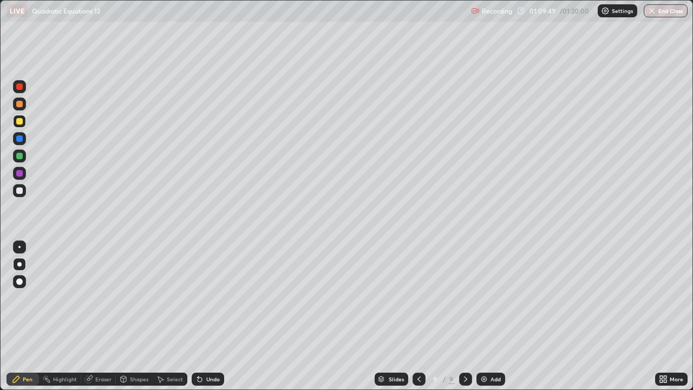
click at [19, 263] on div at bounding box center [19, 264] width 4 height 4
click at [464, 316] on icon at bounding box center [465, 378] width 9 height 9
click at [483, 316] on img at bounding box center [483, 378] width 9 height 9
click at [18, 191] on div at bounding box center [19, 190] width 6 height 6
click at [18, 175] on div at bounding box center [19, 173] width 6 height 6
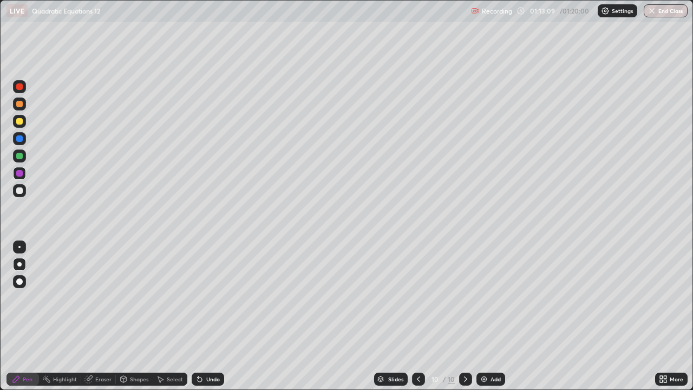
click at [18, 158] on div at bounding box center [19, 156] width 6 height 6
click at [204, 316] on div "Undo" at bounding box center [208, 378] width 32 height 13
click at [209, 316] on div "Undo" at bounding box center [213, 378] width 14 height 5
click at [208, 316] on div "Undo" at bounding box center [208, 378] width 32 height 13
click at [211, 316] on div "Undo" at bounding box center [208, 378] width 32 height 13
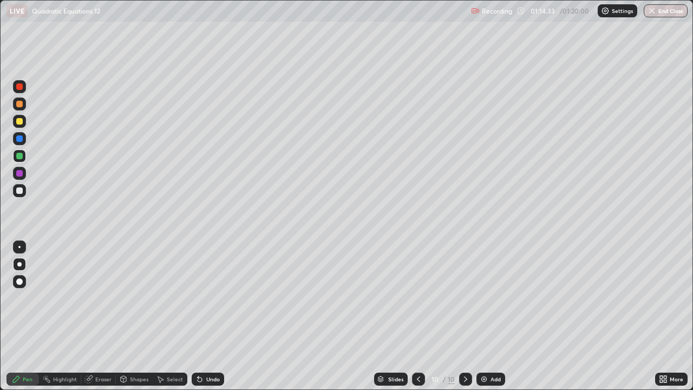
click at [214, 316] on div "Undo" at bounding box center [213, 378] width 14 height 5
click at [216, 316] on div "Undo" at bounding box center [213, 378] width 14 height 5
click at [215, 316] on div "Undo" at bounding box center [213, 378] width 14 height 5
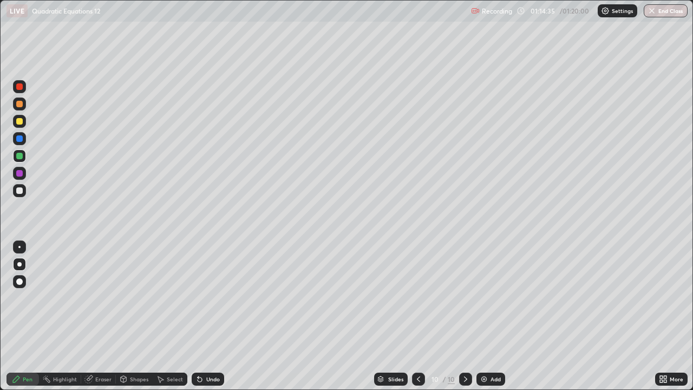
click at [214, 316] on div "Undo" at bounding box center [213, 378] width 14 height 5
click at [215, 316] on div "Undo" at bounding box center [213, 378] width 14 height 5
click at [211, 316] on div "Undo" at bounding box center [213, 378] width 14 height 5
click at [416, 316] on icon at bounding box center [418, 378] width 9 height 9
click at [417, 316] on icon at bounding box center [418, 378] width 9 height 9
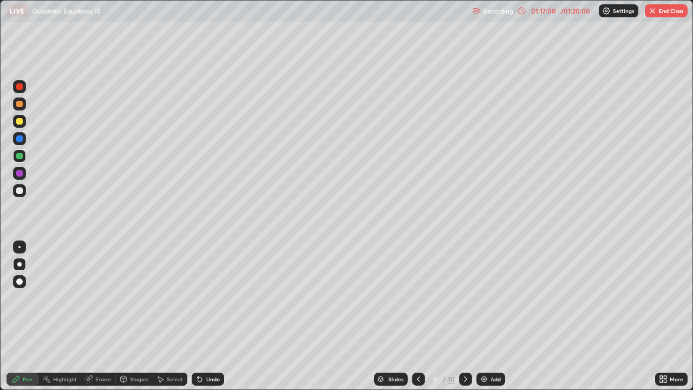
click at [414, 316] on icon at bounding box center [418, 378] width 9 height 9
click at [418, 316] on icon at bounding box center [418, 378] width 9 height 9
click at [415, 316] on div at bounding box center [418, 379] width 13 height 22
click at [414, 316] on div at bounding box center [418, 379] width 13 height 22
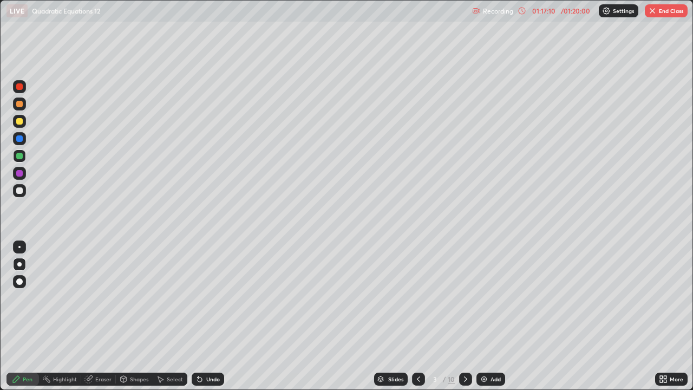
click at [417, 316] on div at bounding box center [418, 378] width 13 height 13
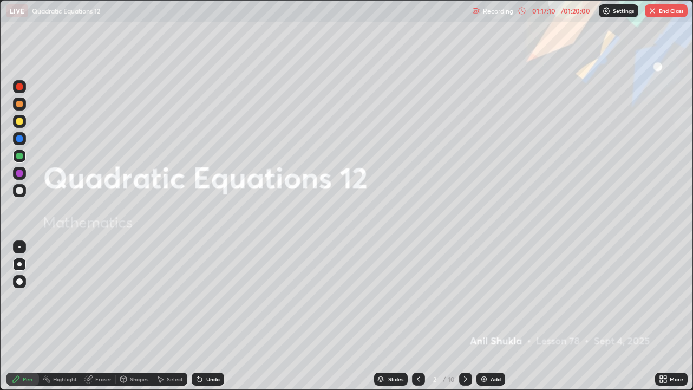
click at [419, 316] on div at bounding box center [418, 378] width 13 height 13
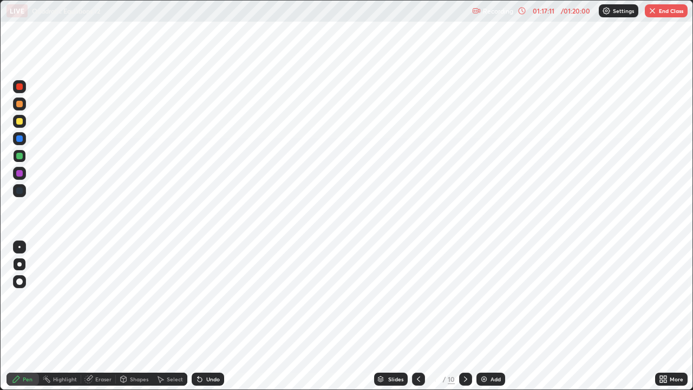
click at [441, 316] on div "1 / 10" at bounding box center [441, 379] width 25 height 10
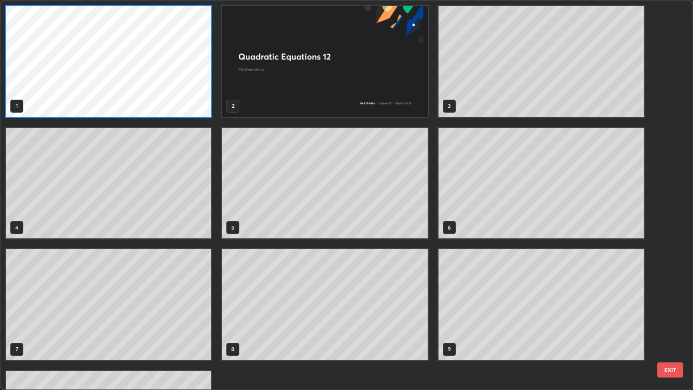
scroll to position [385, 686]
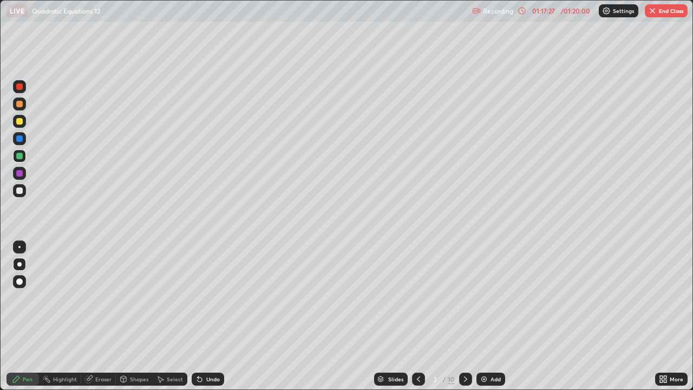
click at [465, 316] on icon at bounding box center [465, 378] width 9 height 9
click at [466, 316] on div at bounding box center [465, 379] width 13 height 22
click at [465, 316] on div at bounding box center [465, 379] width 13 height 22
click at [465, 316] on icon at bounding box center [465, 378] width 9 height 9
click at [463, 316] on icon at bounding box center [465, 378] width 9 height 9
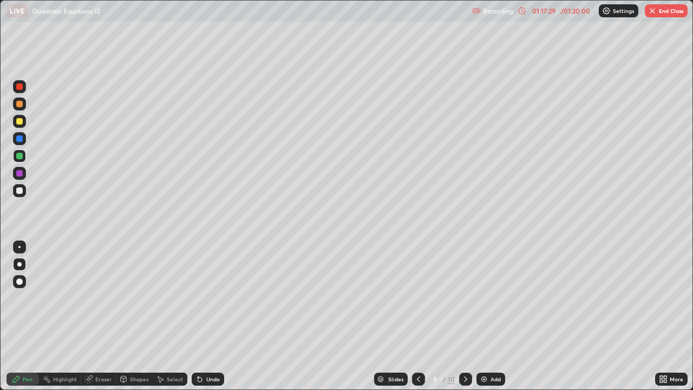
click at [463, 316] on icon at bounding box center [465, 378] width 9 height 9
click at [417, 316] on icon at bounding box center [418, 378] width 3 height 5
click at [417, 316] on icon at bounding box center [418, 378] width 9 height 9
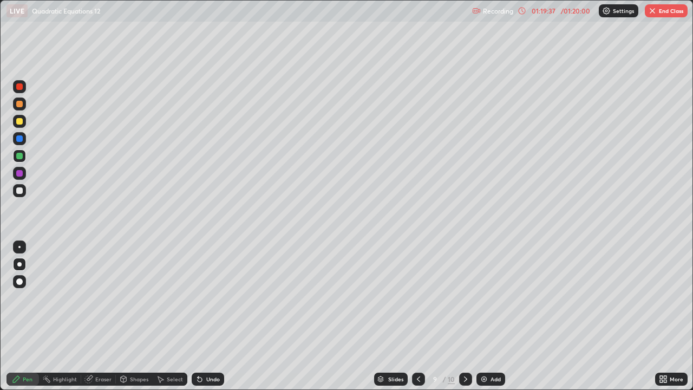
click at [418, 316] on div at bounding box center [418, 378] width 13 height 13
click at [419, 316] on icon at bounding box center [418, 378] width 9 height 9
click at [417, 316] on icon at bounding box center [418, 378] width 9 height 9
click at [421, 316] on icon at bounding box center [418, 378] width 9 height 9
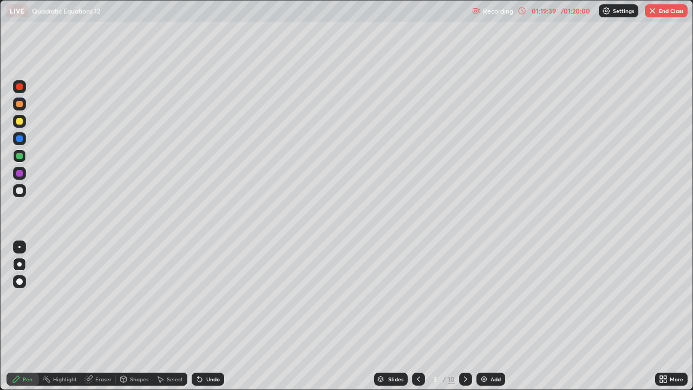
click at [419, 316] on icon at bounding box center [418, 378] width 3 height 5
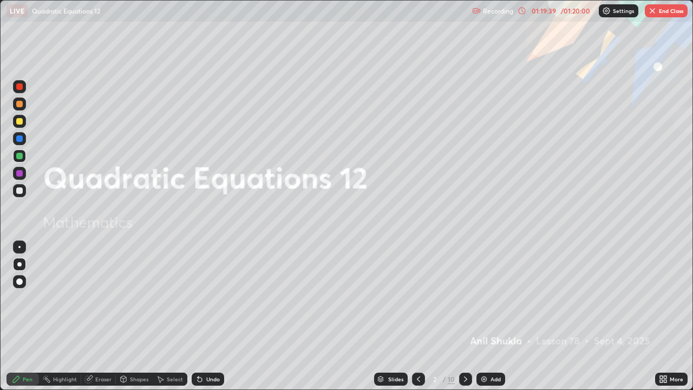
click at [464, 316] on icon at bounding box center [465, 378] width 9 height 9
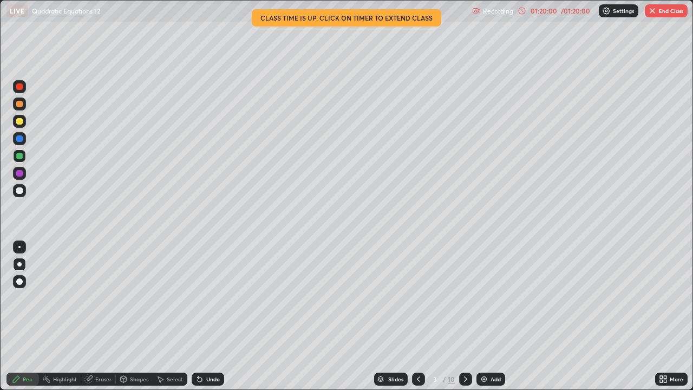
click at [668, 316] on div "More" at bounding box center [671, 378] width 32 height 13
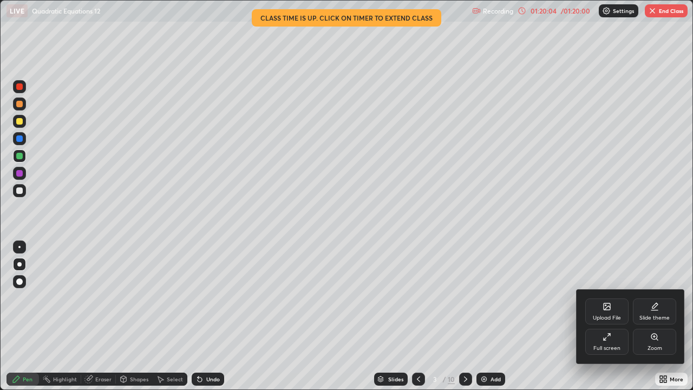
click at [646, 316] on div "Slide theme" at bounding box center [654, 317] width 30 height 5
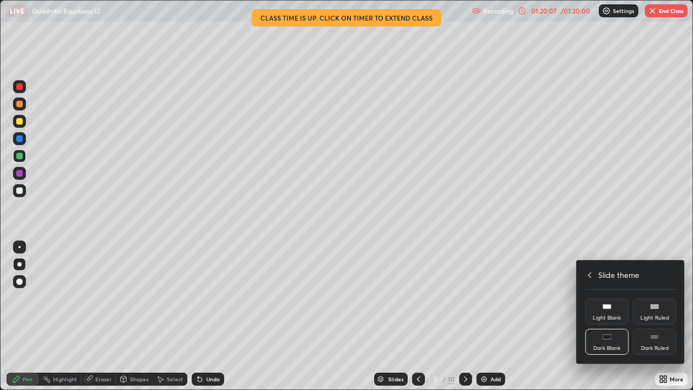
click at [645, 315] on div "Light Ruled" at bounding box center [654, 317] width 29 height 5
click at [589, 276] on icon at bounding box center [589, 274] width 3 height 5
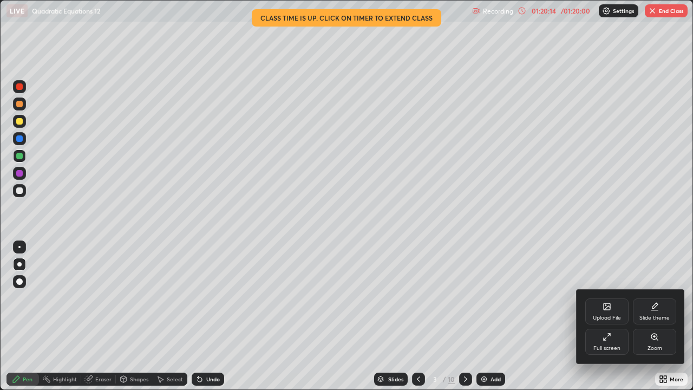
click at [658, 8] on div at bounding box center [346, 195] width 693 height 390
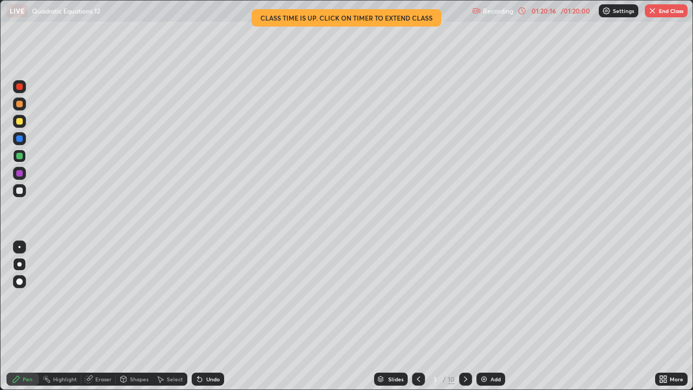
click at [662, 13] on button "End Class" at bounding box center [666, 10] width 43 height 13
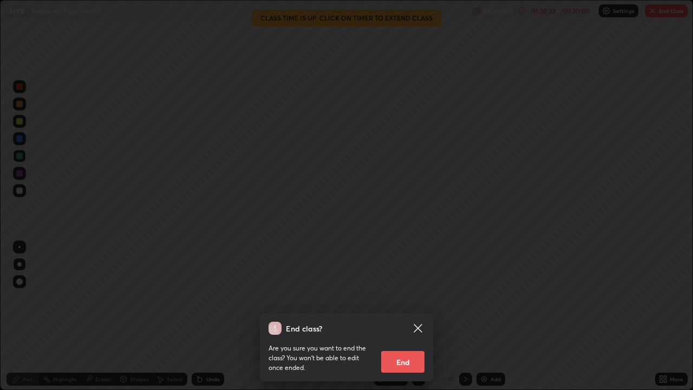
click at [403, 316] on button "End" at bounding box center [402, 362] width 43 height 22
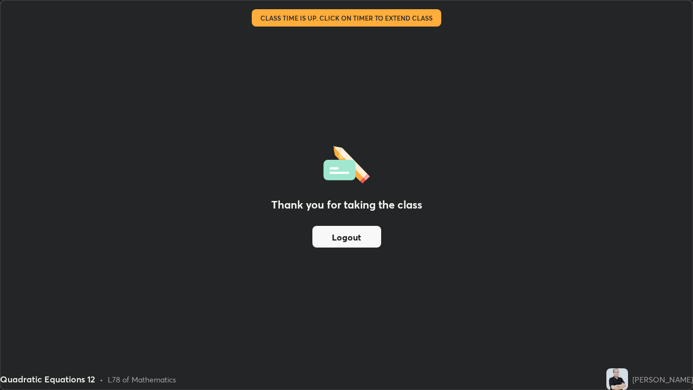
click at [341, 235] on button "Logout" at bounding box center [346, 237] width 69 height 22
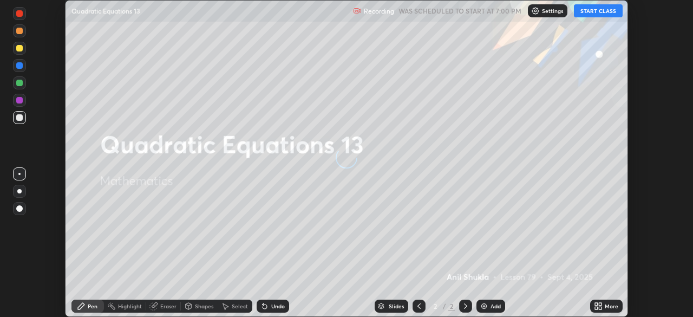
scroll to position [317, 693]
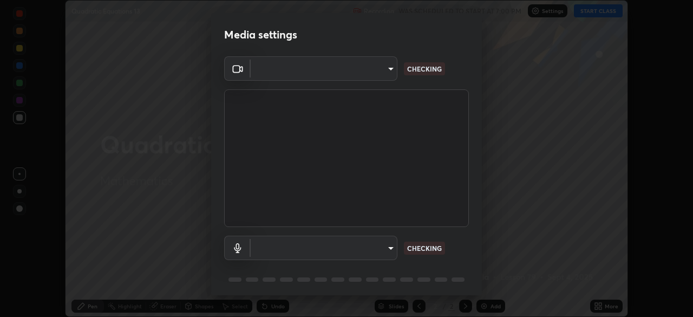
type input "91e77ac2d5f895b7de034188ea114b57184921d1251f25b945ead3daf74f7606"
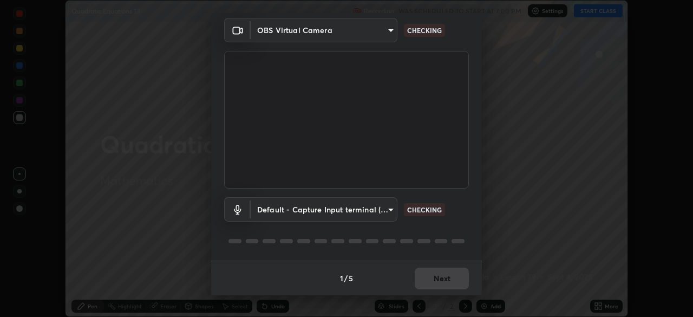
click at [389, 209] on body "Erase all Quadratic Equations 13 Recording WAS SCHEDULED TO START AT 7:00 PM Se…" at bounding box center [346, 158] width 693 height 317
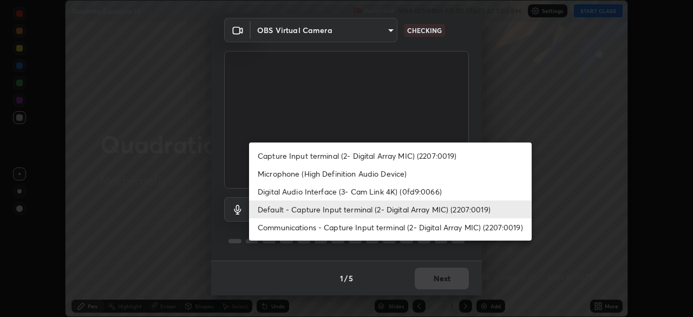
click at [341, 177] on li "Microphone (High Definition Audio Device)" at bounding box center [390, 174] width 282 height 18
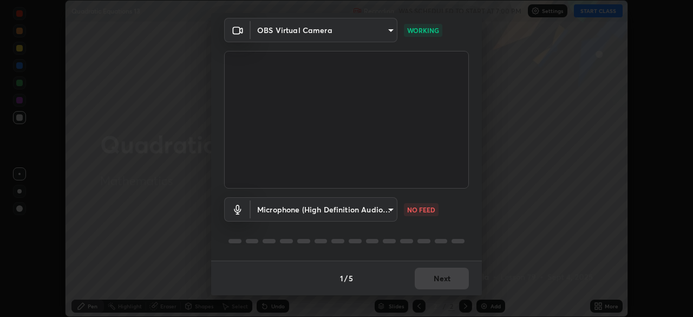
click at [389, 208] on body "Erase all Quadratic Equations 13 Recording WAS SCHEDULED TO START AT 7:00 PM Se…" at bounding box center [346, 158] width 693 height 317
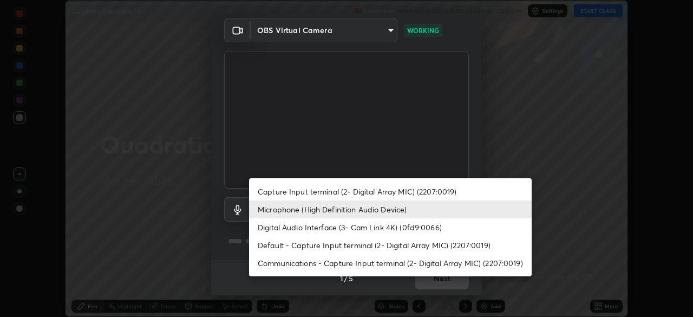
click at [322, 247] on li "Default - Capture Input terminal (2- Digital Array MIC) (2207:0019)" at bounding box center [390, 245] width 282 height 18
type input "default"
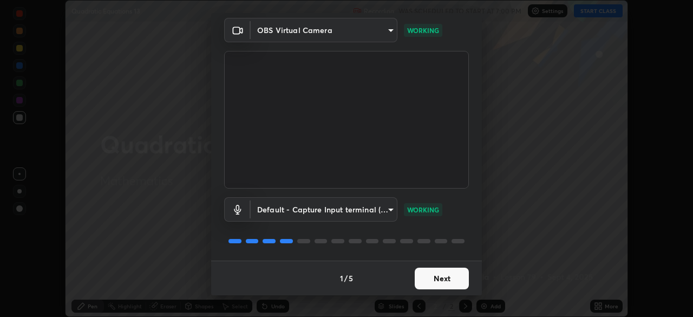
click at [443, 277] on button "Next" at bounding box center [442, 278] width 54 height 22
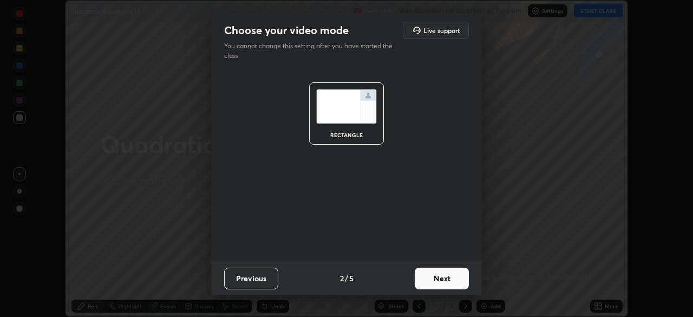
click at [451, 281] on button "Next" at bounding box center [442, 278] width 54 height 22
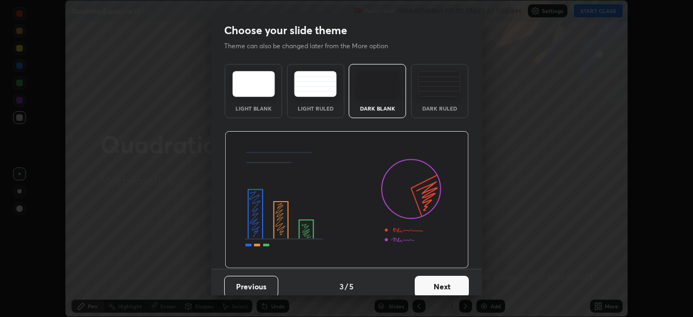
click at [461, 285] on button "Next" at bounding box center [442, 286] width 54 height 22
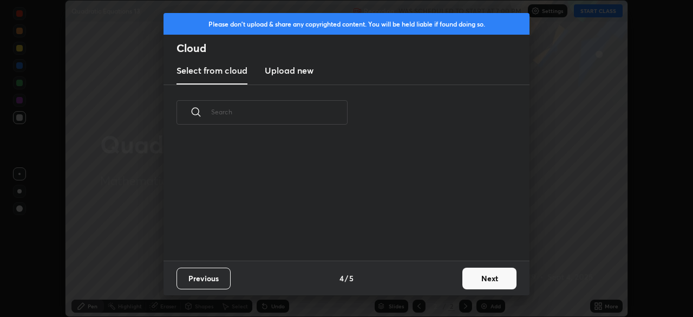
click at [491, 275] on button "Next" at bounding box center [489, 278] width 54 height 22
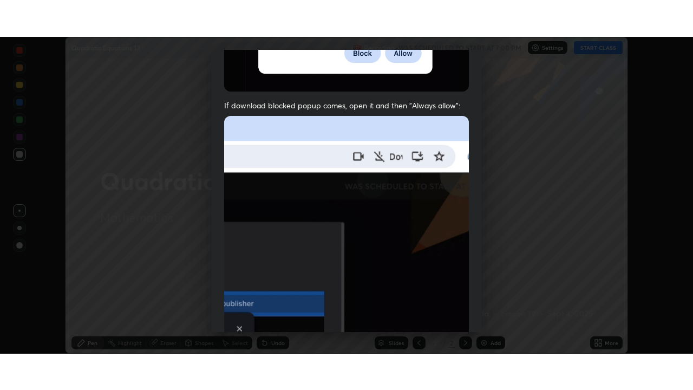
scroll to position [259, 0]
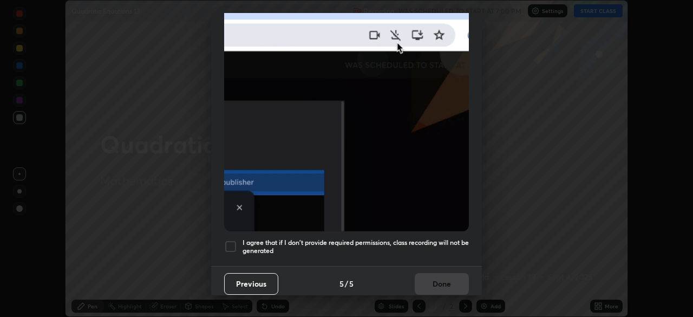
click at [230, 240] on div at bounding box center [230, 246] width 13 height 13
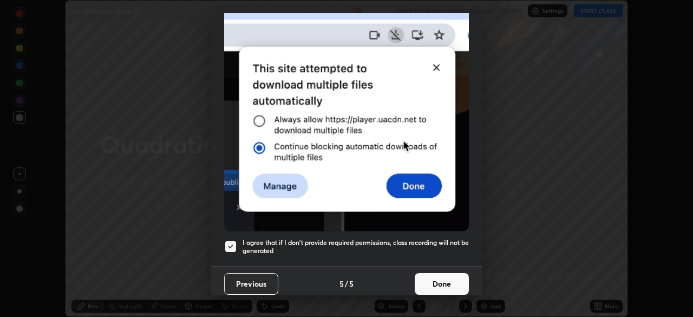
click at [444, 279] on button "Done" at bounding box center [442, 284] width 54 height 22
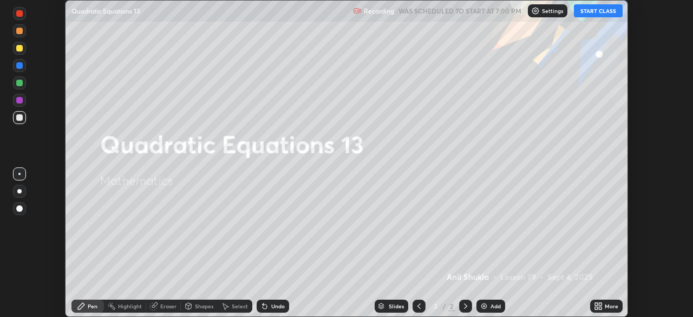
click at [587, 12] on button "START CLASS" at bounding box center [598, 10] width 49 height 13
click at [595, 305] on icon at bounding box center [596, 304] width 3 height 3
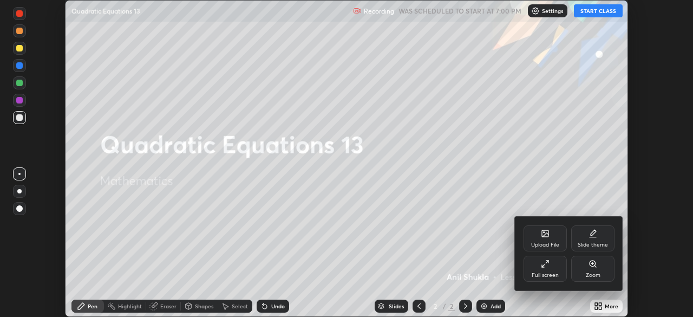
click at [544, 274] on div "Full screen" at bounding box center [544, 274] width 27 height 5
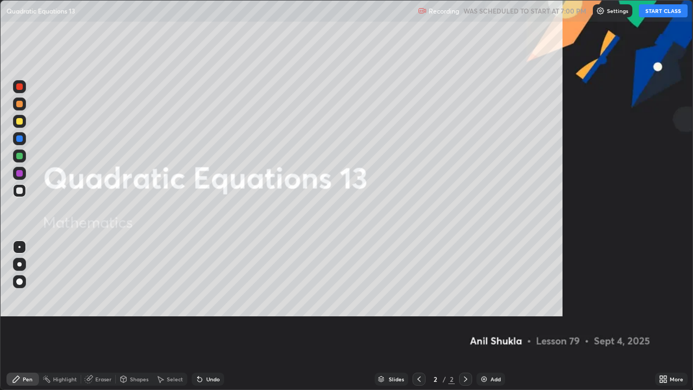
scroll to position [390, 693]
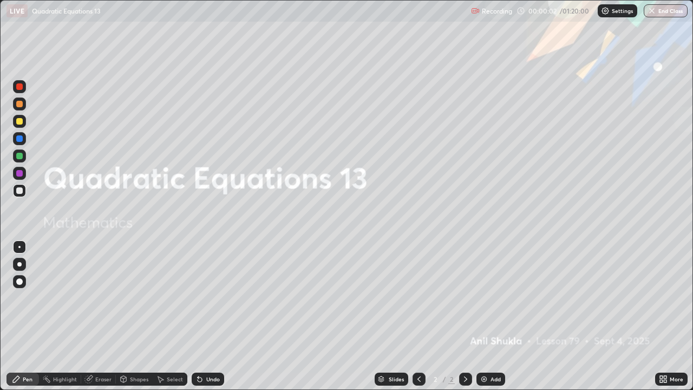
click at [20, 123] on div at bounding box center [19, 121] width 6 height 6
click at [19, 265] on div at bounding box center [19, 264] width 4 height 4
click at [465, 316] on icon at bounding box center [465, 378] width 9 height 9
click at [464, 316] on icon at bounding box center [465, 378] width 9 height 9
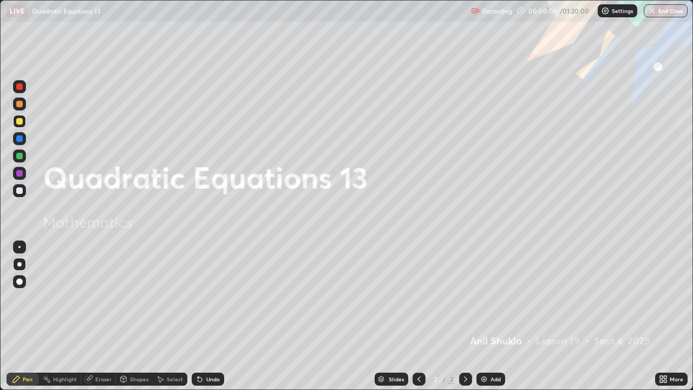
click at [464, 316] on icon at bounding box center [465, 378] width 9 height 9
click at [487, 316] on img at bounding box center [483, 378] width 9 height 9
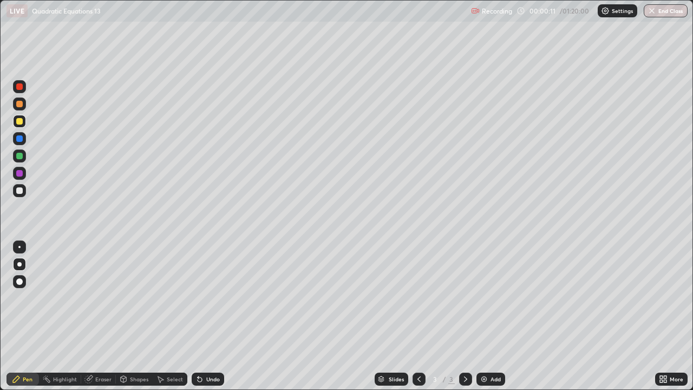
click at [20, 121] on div at bounding box center [19, 121] width 6 height 6
click at [167, 316] on div "Select" at bounding box center [175, 378] width 16 height 5
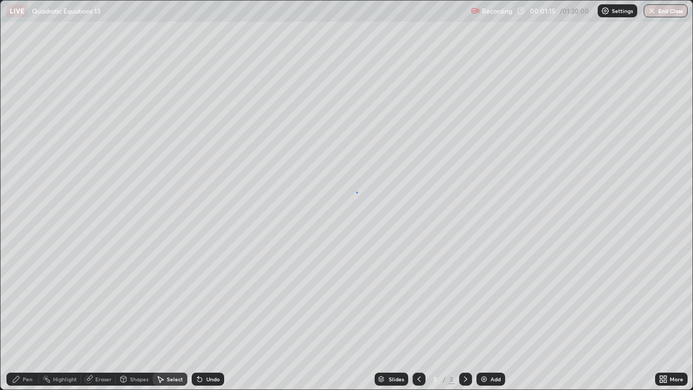
click at [357, 194] on div "0 ° Undo Copy Duplicate Duplicate to new slide Delete" at bounding box center [347, 195] width 692 height 389
click at [30, 316] on div "Pen" at bounding box center [28, 378] width 10 height 5
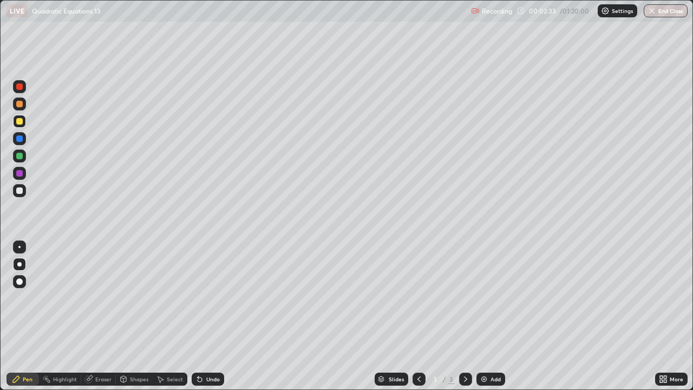
click at [21, 192] on div at bounding box center [19, 190] width 6 height 6
click at [19, 191] on div at bounding box center [19, 190] width 6 height 6
click at [21, 174] on div at bounding box center [19, 173] width 6 height 6
click at [20, 190] on div at bounding box center [19, 190] width 6 height 6
click at [22, 155] on div at bounding box center [19, 156] width 6 height 6
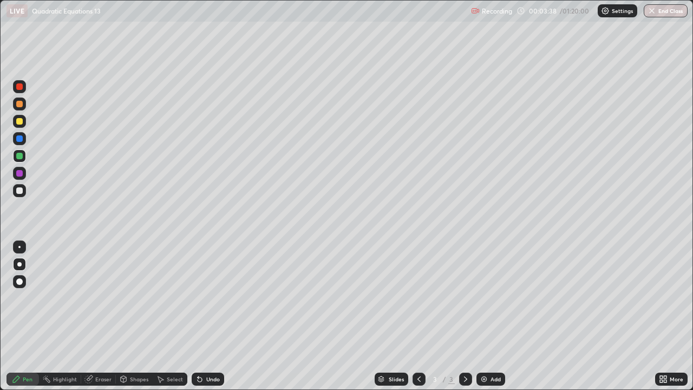
click at [206, 316] on div "Undo" at bounding box center [213, 378] width 14 height 5
click at [19, 87] on div at bounding box center [19, 86] width 6 height 6
click at [20, 192] on div at bounding box center [19, 190] width 6 height 6
click at [22, 158] on div at bounding box center [19, 156] width 6 height 6
click at [100, 316] on div "Eraser" at bounding box center [103, 378] width 16 height 5
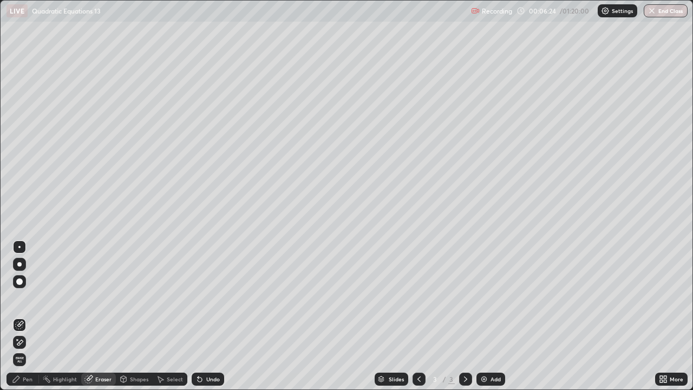
click at [31, 316] on div "Pen" at bounding box center [28, 378] width 10 height 5
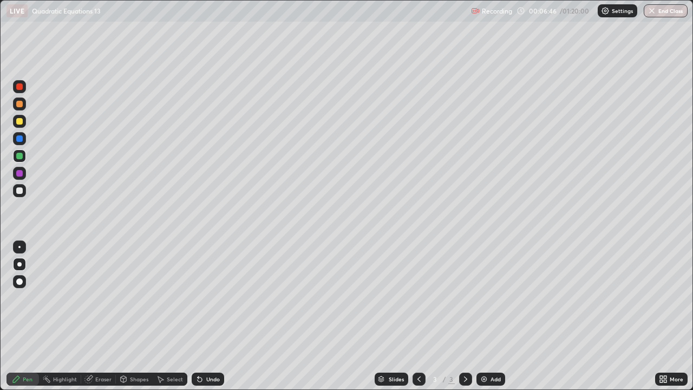
click at [103, 316] on div "Eraser" at bounding box center [103, 378] width 16 height 5
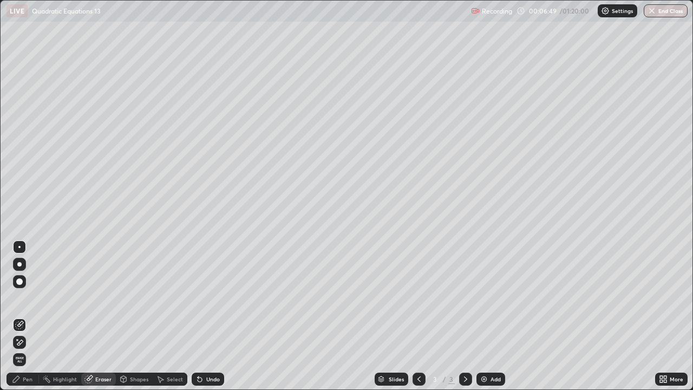
click at [30, 316] on div "Pen" at bounding box center [28, 378] width 10 height 5
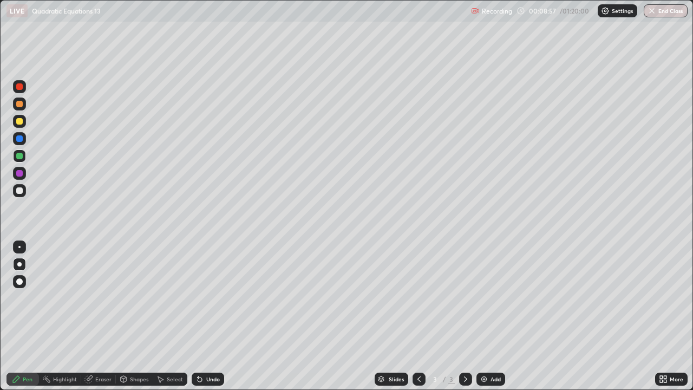
click at [19, 176] on div at bounding box center [19, 173] width 6 height 6
click at [19, 193] on div at bounding box center [19, 190] width 6 height 6
click at [211, 316] on div "Undo" at bounding box center [213, 378] width 14 height 5
click at [19, 171] on div at bounding box center [19, 173] width 6 height 6
click at [95, 316] on div "Eraser" at bounding box center [103, 378] width 16 height 5
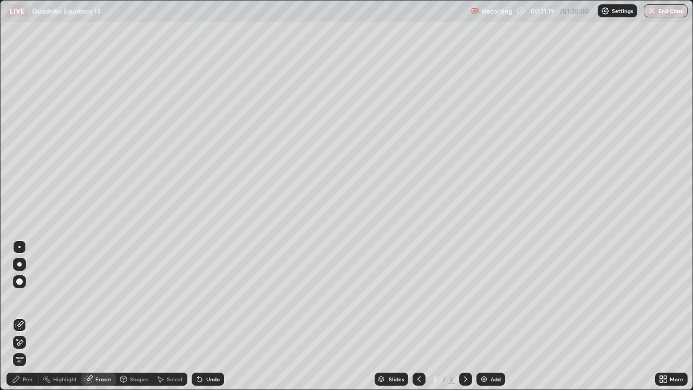
click at [22, 316] on div "Pen" at bounding box center [22, 378] width 32 height 13
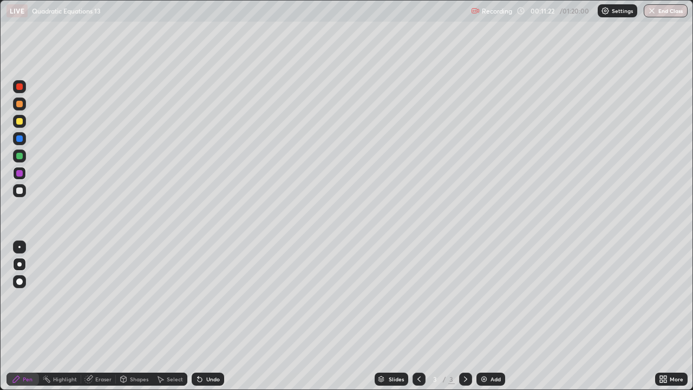
click at [19, 156] on div at bounding box center [19, 156] width 6 height 6
click at [209, 316] on div "Undo" at bounding box center [213, 378] width 14 height 5
click at [19, 174] on div at bounding box center [19, 173] width 6 height 6
click at [95, 316] on div "Eraser" at bounding box center [103, 378] width 16 height 5
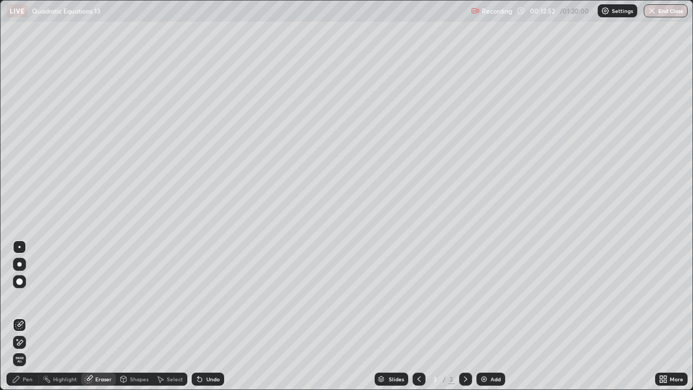
click at [25, 316] on div "Pen" at bounding box center [28, 378] width 10 height 5
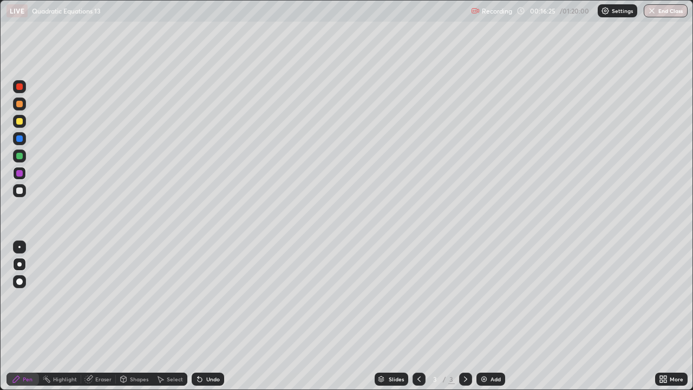
click at [20, 120] on div at bounding box center [19, 121] width 6 height 6
click at [463, 316] on icon at bounding box center [465, 378] width 9 height 9
click at [482, 316] on img at bounding box center [483, 378] width 9 height 9
click at [21, 123] on div at bounding box center [19, 121] width 6 height 6
click at [209, 316] on div "Undo" at bounding box center [213, 378] width 14 height 5
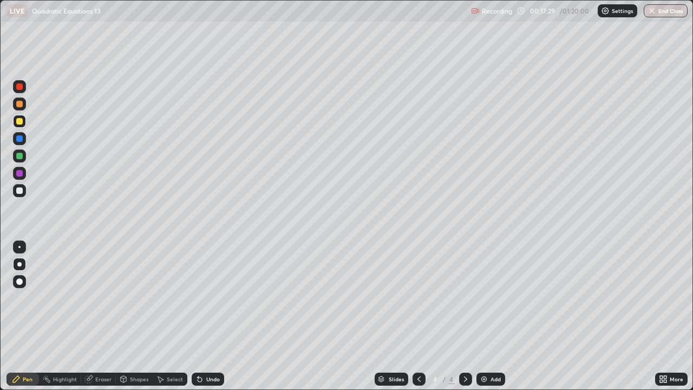
click at [211, 316] on div "Undo" at bounding box center [213, 378] width 14 height 5
click at [209, 316] on div "Undo" at bounding box center [208, 378] width 32 height 13
click at [18, 192] on div at bounding box center [19, 190] width 6 height 6
click at [19, 174] on div at bounding box center [19, 173] width 6 height 6
click at [212, 316] on div "Undo" at bounding box center [213, 378] width 14 height 5
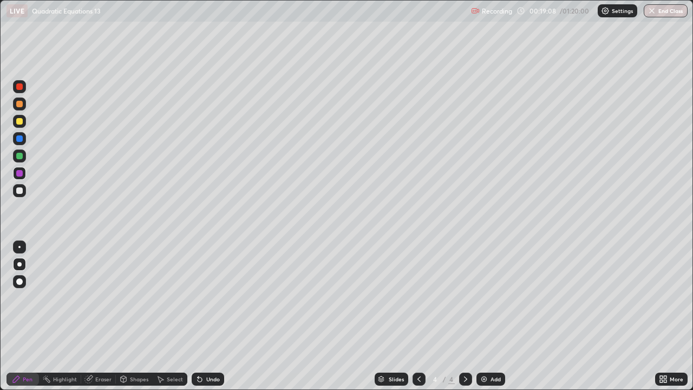
click at [212, 316] on div "Undo" at bounding box center [213, 378] width 14 height 5
click at [211, 316] on div "Undo" at bounding box center [213, 378] width 14 height 5
click at [210, 316] on div "Undo" at bounding box center [213, 378] width 14 height 5
click at [19, 156] on div at bounding box center [19, 156] width 6 height 6
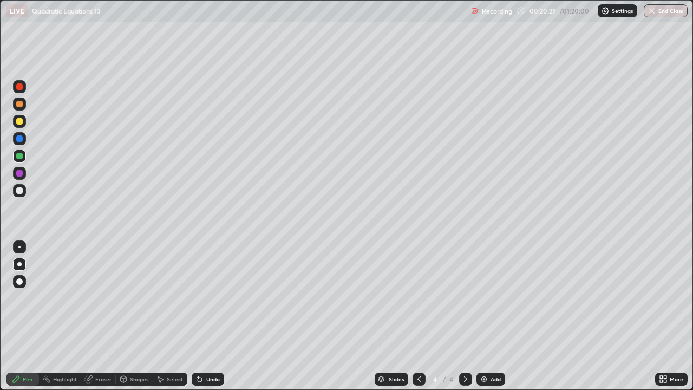
click at [19, 122] on div at bounding box center [19, 121] width 6 height 6
click at [18, 264] on div at bounding box center [19, 264] width 4 height 4
click at [464, 316] on icon at bounding box center [465, 378] width 9 height 9
click at [487, 316] on img at bounding box center [483, 378] width 9 height 9
click at [21, 190] on div at bounding box center [19, 190] width 6 height 6
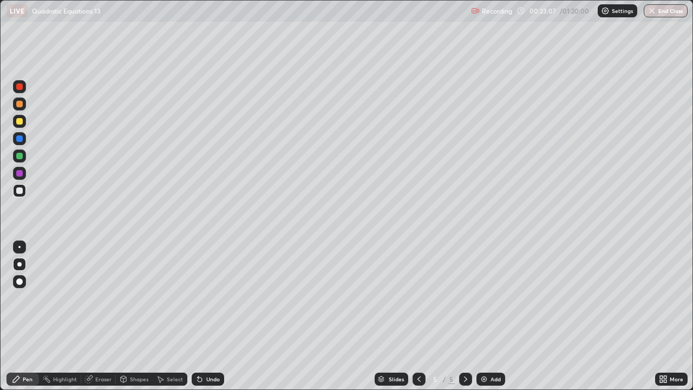
click at [21, 86] on div at bounding box center [19, 86] width 6 height 6
click at [18, 191] on div at bounding box center [19, 190] width 6 height 6
click at [419, 316] on icon at bounding box center [419, 378] width 9 height 9
click at [417, 316] on icon at bounding box center [418, 378] width 3 height 5
click at [464, 316] on icon at bounding box center [465, 378] width 9 height 9
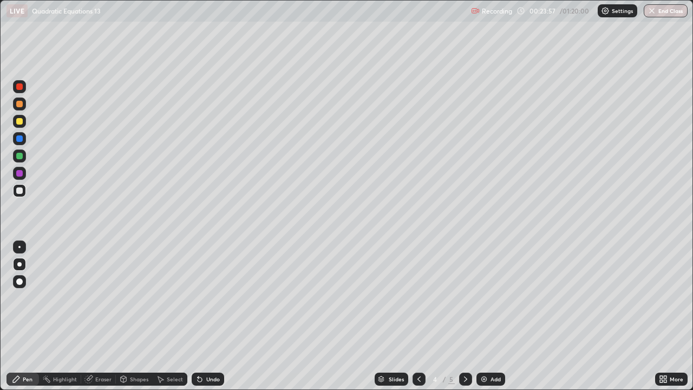
click at [464, 316] on icon at bounding box center [465, 378] width 9 height 9
click at [463, 316] on icon at bounding box center [465, 378] width 9 height 9
click at [464, 316] on icon at bounding box center [465, 378] width 9 height 9
click at [22, 86] on div at bounding box center [19, 86] width 6 height 6
click at [18, 139] on div at bounding box center [19, 138] width 6 height 6
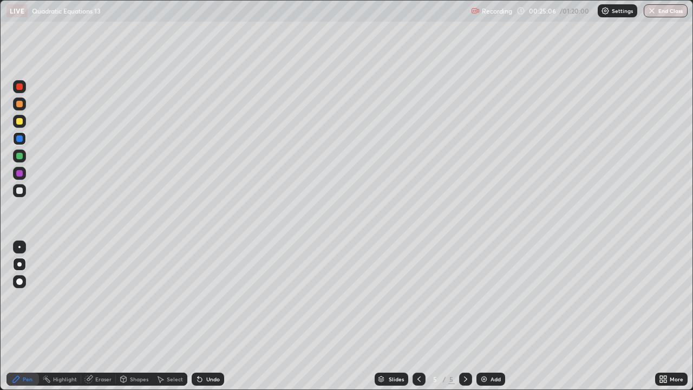
click at [19, 191] on div at bounding box center [19, 190] width 6 height 6
click at [104, 316] on div "Eraser" at bounding box center [103, 378] width 16 height 5
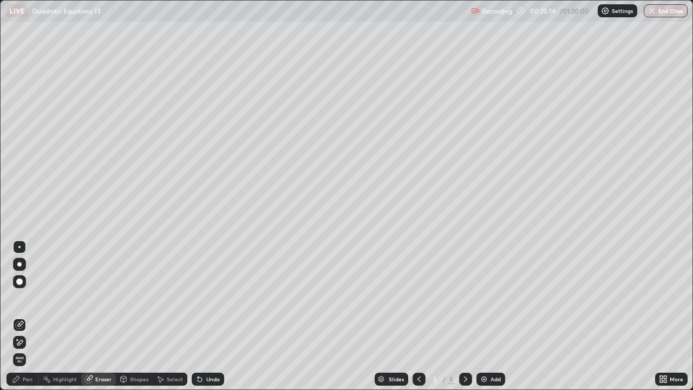
click at [29, 316] on div "Pen" at bounding box center [28, 378] width 10 height 5
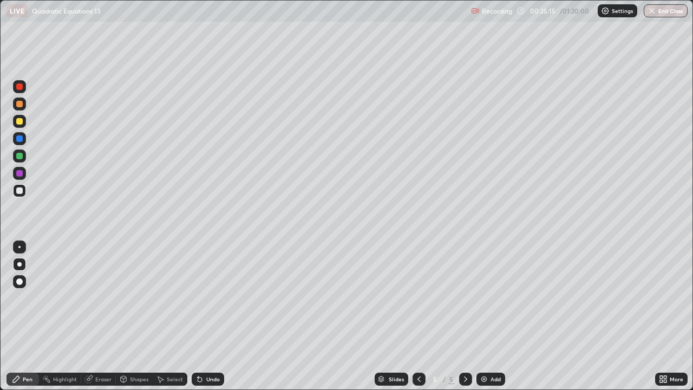
click at [19, 139] on div at bounding box center [19, 138] width 6 height 6
click at [20, 192] on div at bounding box center [19, 190] width 6 height 6
click at [103, 316] on div "Eraser" at bounding box center [103, 378] width 16 height 5
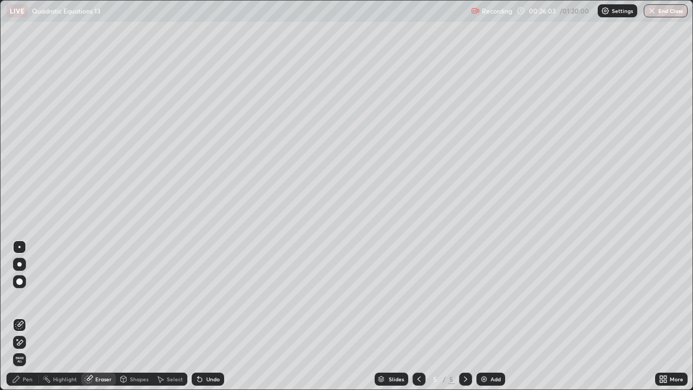
click at [28, 316] on div "Pen" at bounding box center [28, 378] width 10 height 5
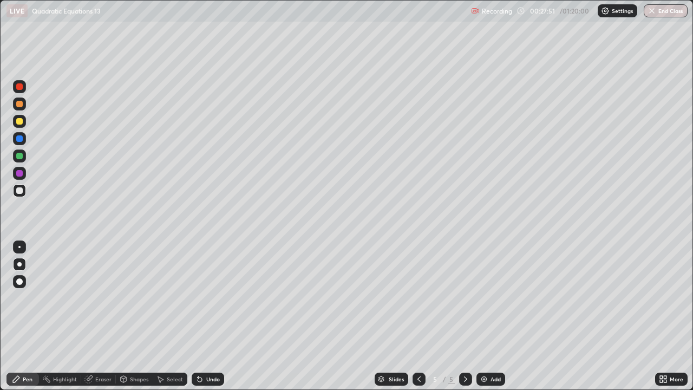
click at [19, 122] on div at bounding box center [19, 121] width 6 height 6
click at [19, 264] on div at bounding box center [19, 264] width 4 height 4
click at [463, 316] on icon at bounding box center [465, 378] width 9 height 9
click at [464, 316] on icon at bounding box center [465, 378] width 9 height 9
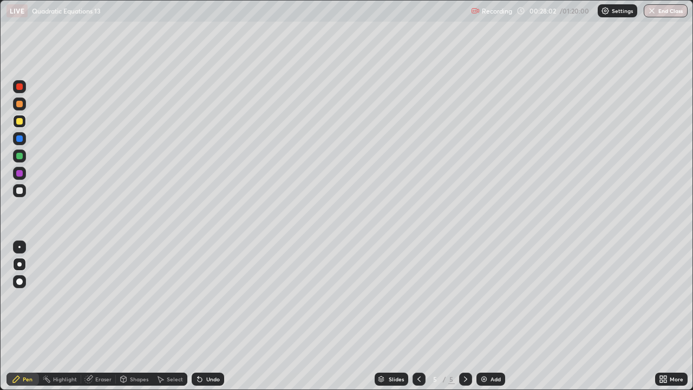
click at [485, 316] on img at bounding box center [483, 378] width 9 height 9
click at [208, 316] on div "Undo" at bounding box center [213, 378] width 14 height 5
click at [209, 316] on div "Undo" at bounding box center [213, 378] width 14 height 5
click at [418, 316] on icon at bounding box center [419, 378] width 9 height 9
click at [421, 316] on div at bounding box center [418, 379] width 13 height 22
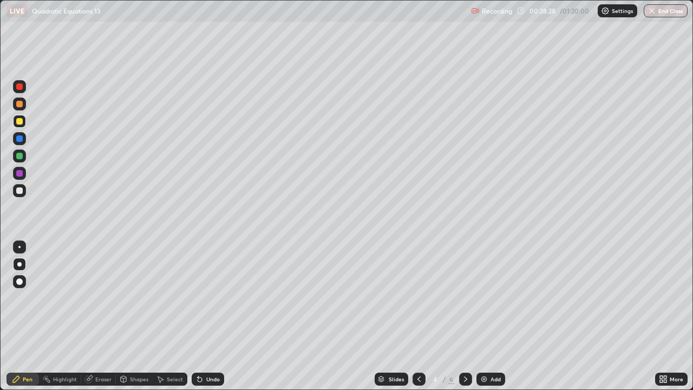
click at [464, 316] on icon at bounding box center [465, 378] width 9 height 9
click at [465, 316] on div at bounding box center [465, 378] width 13 height 13
click at [418, 316] on icon at bounding box center [419, 378] width 9 height 9
click at [464, 316] on icon at bounding box center [465, 378] width 9 height 9
click at [418, 316] on icon at bounding box center [419, 378] width 9 height 9
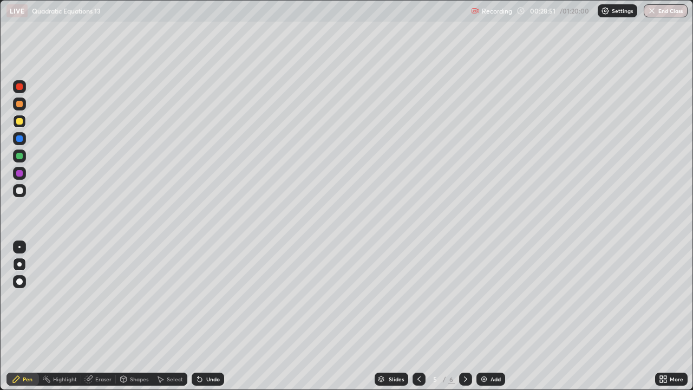
click at [464, 316] on icon at bounding box center [465, 378] width 3 height 5
click at [418, 316] on icon at bounding box center [419, 378] width 9 height 9
click at [464, 316] on icon at bounding box center [465, 378] width 3 height 5
click at [18, 192] on div at bounding box center [19, 190] width 6 height 6
click at [416, 316] on icon at bounding box center [419, 378] width 9 height 9
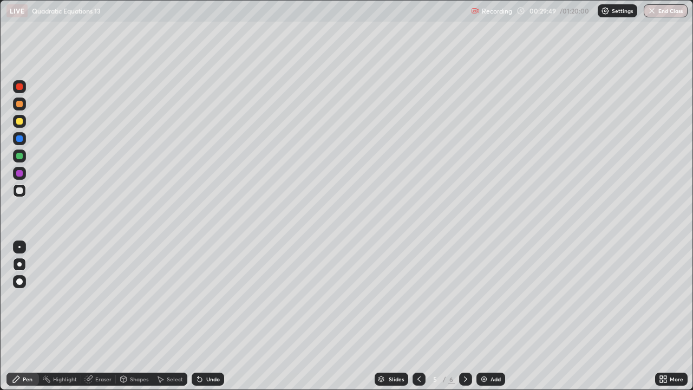
click at [464, 316] on icon at bounding box center [465, 378] width 9 height 9
click at [417, 316] on icon at bounding box center [419, 378] width 9 height 9
click at [463, 316] on icon at bounding box center [465, 378] width 9 height 9
click at [419, 316] on icon at bounding box center [419, 378] width 9 height 9
click at [463, 316] on icon at bounding box center [465, 378] width 9 height 9
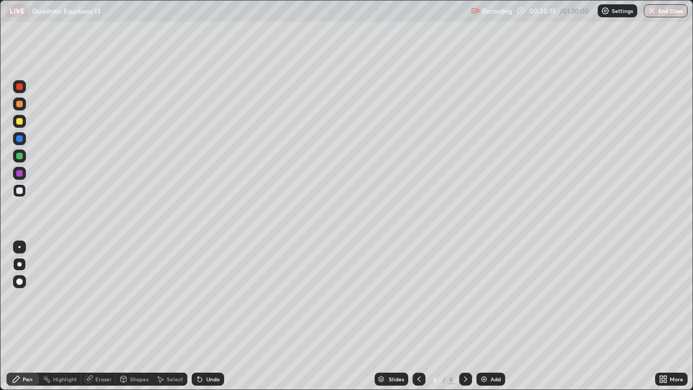
click at [20, 190] on div at bounding box center [19, 190] width 6 height 6
click at [417, 316] on icon at bounding box center [419, 378] width 9 height 9
click at [463, 316] on icon at bounding box center [465, 378] width 9 height 9
click at [19, 156] on div at bounding box center [19, 156] width 6 height 6
click at [17, 195] on div at bounding box center [19, 190] width 13 height 13
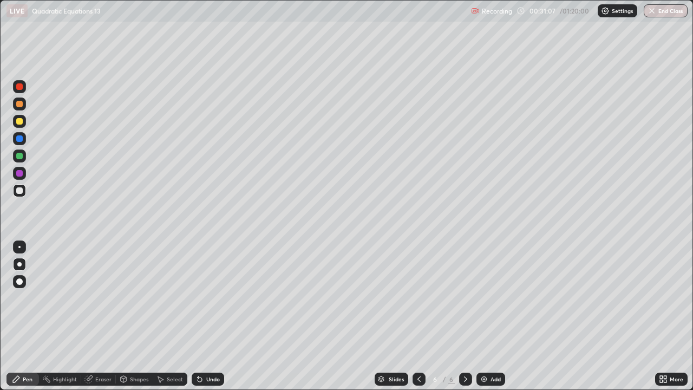
click at [19, 189] on div at bounding box center [19, 190] width 6 height 6
click at [21, 175] on div at bounding box center [19, 173] width 6 height 6
click at [417, 316] on icon at bounding box center [418, 378] width 3 height 5
click at [464, 316] on icon at bounding box center [465, 378] width 9 height 9
click at [418, 316] on icon at bounding box center [419, 378] width 9 height 9
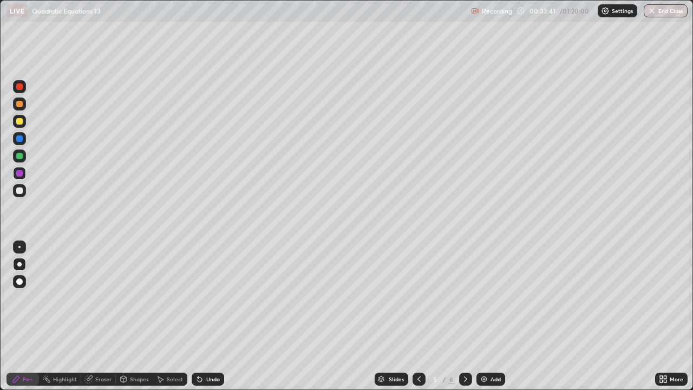
click at [464, 316] on icon at bounding box center [465, 378] width 9 height 9
click at [418, 316] on icon at bounding box center [419, 378] width 9 height 9
click at [463, 316] on icon at bounding box center [465, 378] width 9 height 9
click at [21, 156] on div at bounding box center [19, 156] width 6 height 6
click at [19, 173] on div at bounding box center [19, 173] width 6 height 6
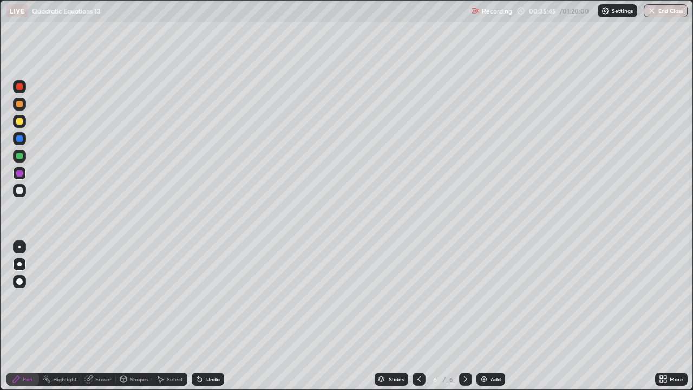
click at [21, 89] on div at bounding box center [19, 86] width 6 height 6
click at [167, 316] on div "Select" at bounding box center [175, 378] width 16 height 5
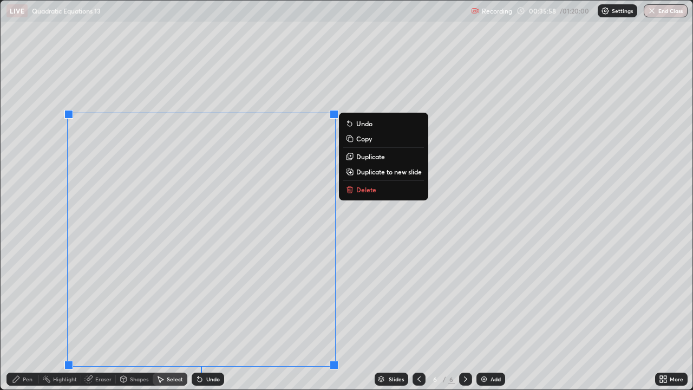
click at [42, 271] on div "0 ° Undo Copy Duplicate Duplicate to new slide Delete" at bounding box center [347, 195] width 692 height 389
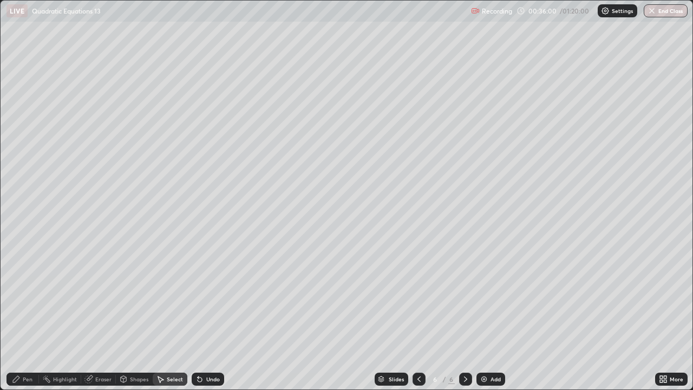
click at [24, 316] on div "Pen" at bounding box center [28, 378] width 10 height 5
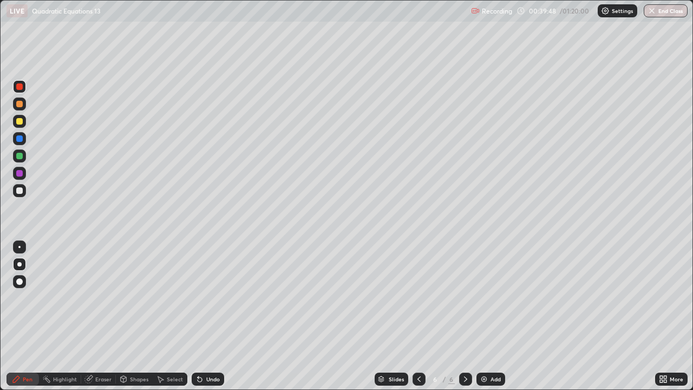
click at [17, 122] on div at bounding box center [19, 121] width 6 height 6
click at [20, 264] on div at bounding box center [19, 264] width 4 height 4
click at [17, 122] on div at bounding box center [19, 121] width 6 height 6
click at [20, 266] on div at bounding box center [19, 264] width 4 height 4
click at [25, 316] on div "Pen" at bounding box center [28, 378] width 10 height 5
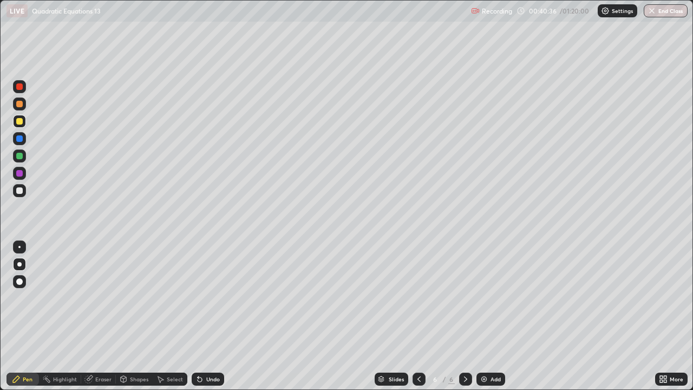
click at [463, 316] on icon at bounding box center [465, 378] width 9 height 9
click at [489, 316] on div "Add" at bounding box center [490, 378] width 29 height 13
click at [206, 316] on div "Undo" at bounding box center [213, 378] width 14 height 5
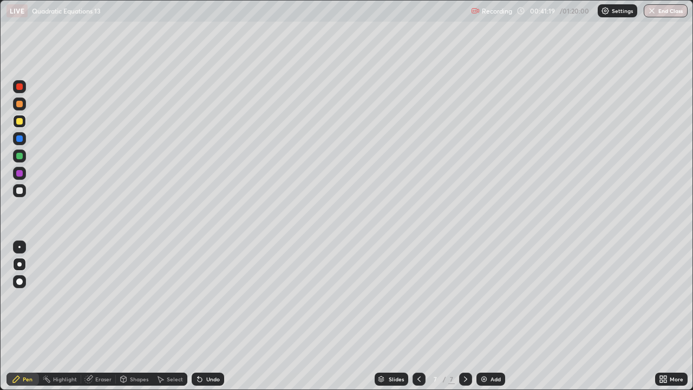
click at [206, 316] on div "Undo" at bounding box center [213, 378] width 14 height 5
click at [207, 316] on div "Undo" at bounding box center [213, 378] width 14 height 5
click at [18, 193] on div at bounding box center [19, 190] width 6 height 6
click at [20, 175] on div at bounding box center [19, 173] width 6 height 6
click at [18, 189] on div at bounding box center [19, 190] width 6 height 6
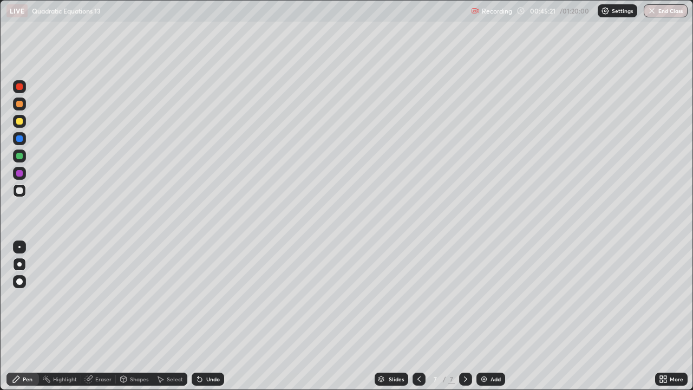
click at [206, 316] on div "Undo" at bounding box center [213, 378] width 14 height 5
click at [213, 316] on div "Undo" at bounding box center [213, 378] width 14 height 5
click at [214, 316] on div "Undo" at bounding box center [213, 378] width 14 height 5
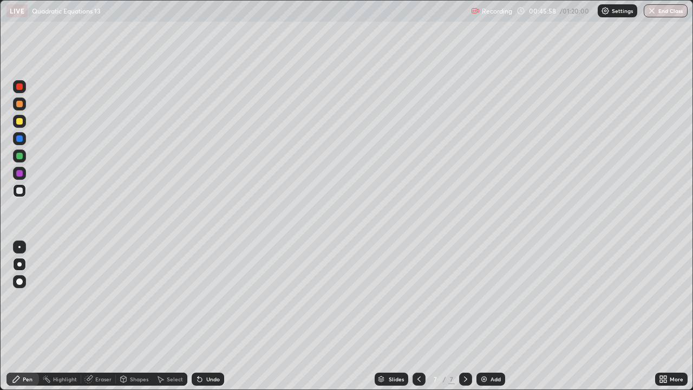
click at [18, 157] on div at bounding box center [19, 156] width 6 height 6
click at [19, 190] on div at bounding box center [19, 190] width 6 height 6
click at [204, 316] on div "Undo" at bounding box center [208, 378] width 32 height 13
click at [205, 316] on div "Undo" at bounding box center [208, 378] width 32 height 13
click at [207, 316] on div "Undo" at bounding box center [208, 378] width 32 height 13
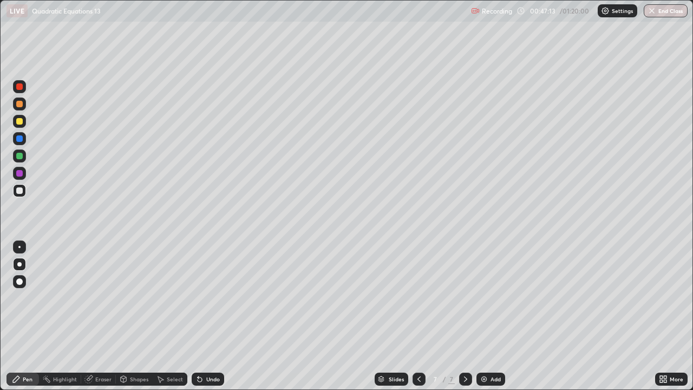
click at [208, 316] on div "Undo" at bounding box center [208, 378] width 32 height 13
click at [206, 316] on div "Undo" at bounding box center [208, 378] width 32 height 13
click at [208, 316] on div "Undo" at bounding box center [208, 378] width 32 height 13
click at [103, 316] on div "Eraser" at bounding box center [103, 378] width 16 height 5
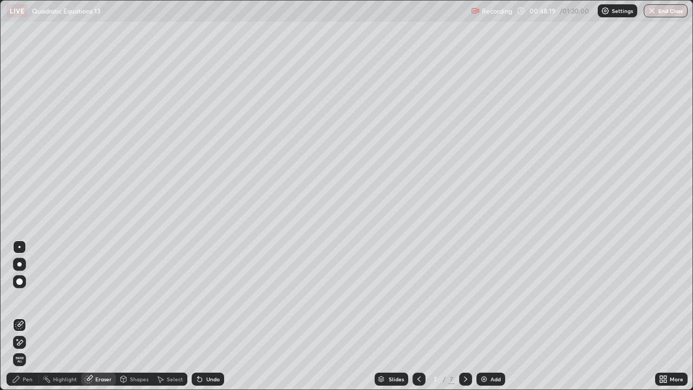
click at [27, 316] on div "Pen" at bounding box center [28, 378] width 10 height 5
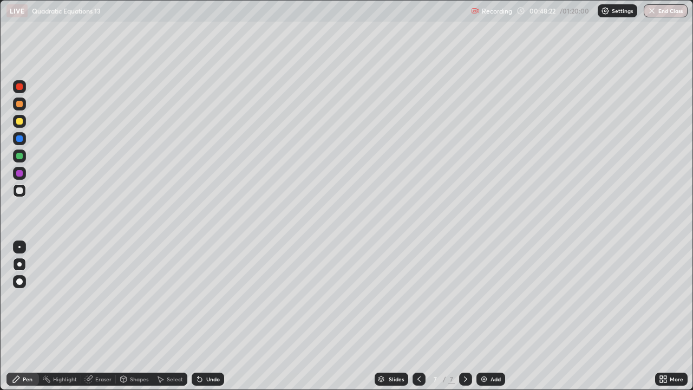
click at [103, 316] on div "Eraser" at bounding box center [103, 378] width 16 height 5
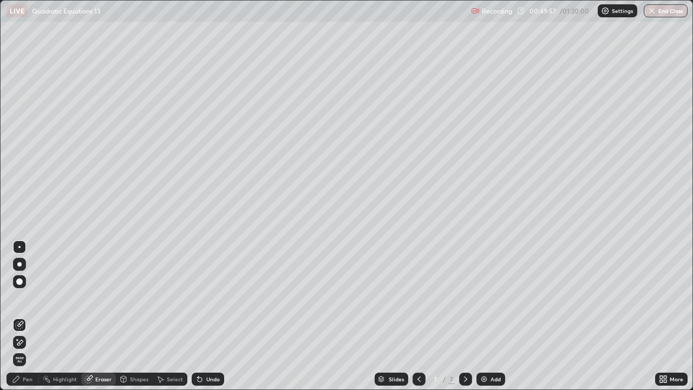
click at [24, 316] on div "Pen" at bounding box center [28, 378] width 10 height 5
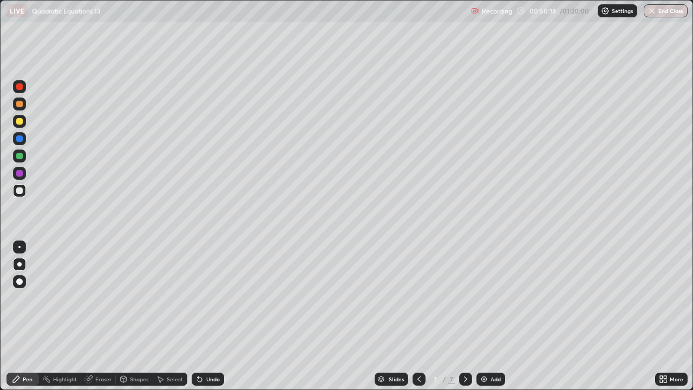
click at [102, 316] on div "Eraser" at bounding box center [103, 378] width 16 height 5
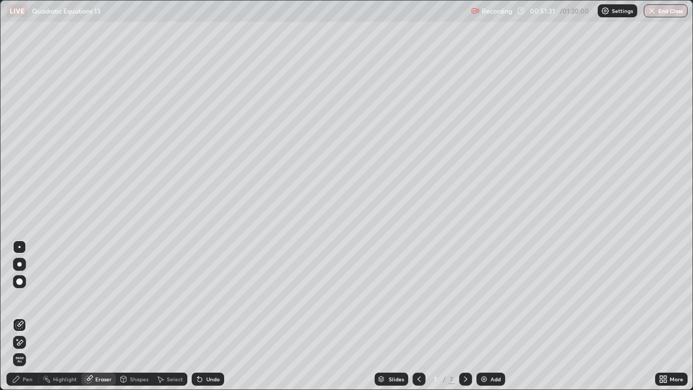
click at [206, 316] on div "Undo" at bounding box center [213, 378] width 14 height 5
click at [202, 316] on icon at bounding box center [199, 378] width 9 height 9
click at [101, 316] on div "Eraser" at bounding box center [103, 378] width 16 height 5
click at [18, 316] on icon at bounding box center [16, 379] width 6 height 6
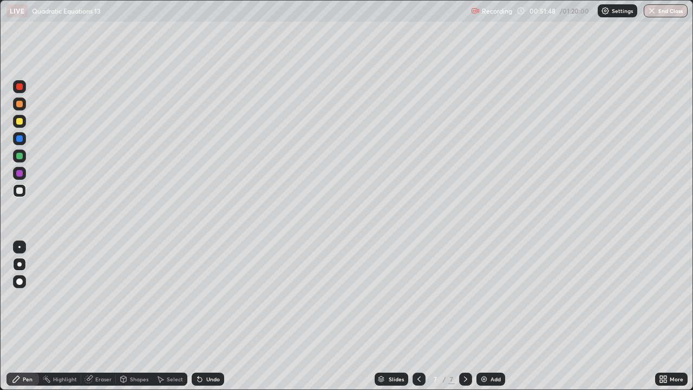
click at [19, 176] on div at bounding box center [19, 173] width 6 height 6
click at [100, 316] on div "Eraser" at bounding box center [103, 378] width 16 height 5
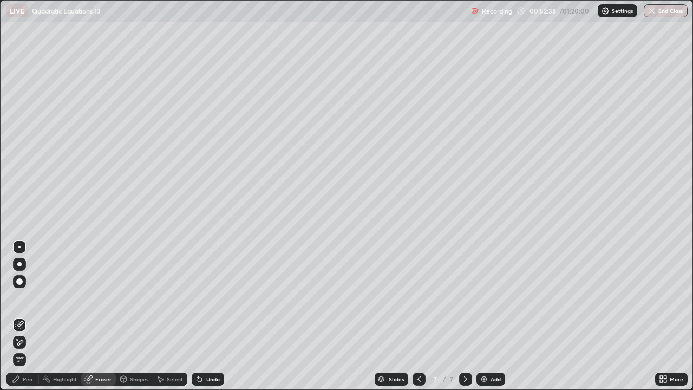
click at [27, 316] on div "Pen" at bounding box center [28, 378] width 10 height 5
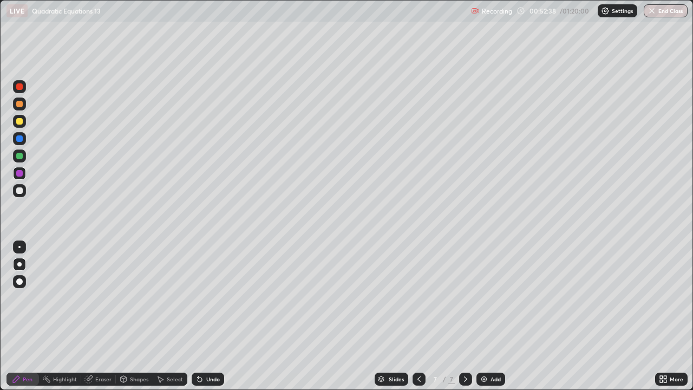
click at [18, 190] on div at bounding box center [19, 190] width 6 height 6
click at [103, 316] on div "Eraser" at bounding box center [103, 378] width 16 height 5
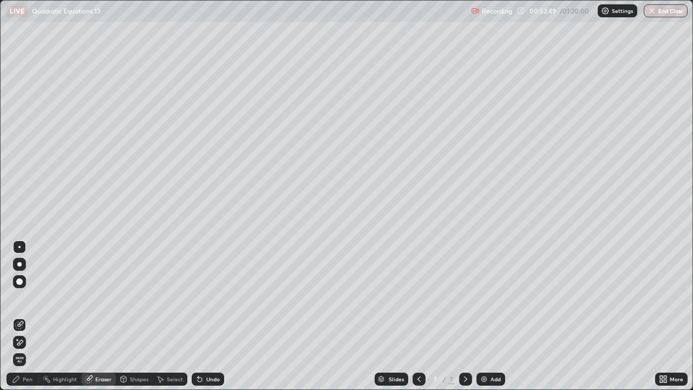
click at [22, 316] on div "Pen" at bounding box center [22, 378] width 32 height 13
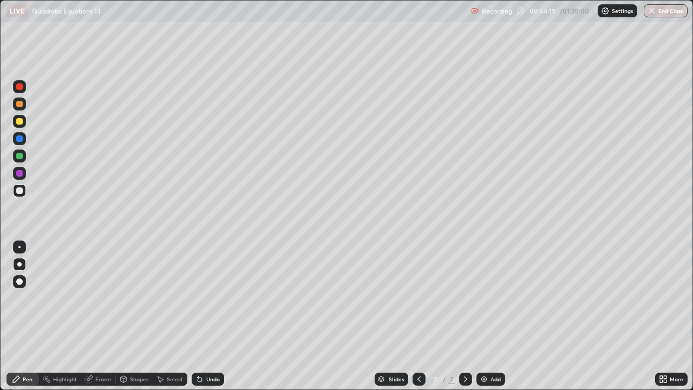
click at [21, 123] on div at bounding box center [19, 121] width 6 height 6
click at [17, 262] on div at bounding box center [19, 264] width 13 height 13
click at [100, 316] on div "Eraser" at bounding box center [103, 378] width 16 height 5
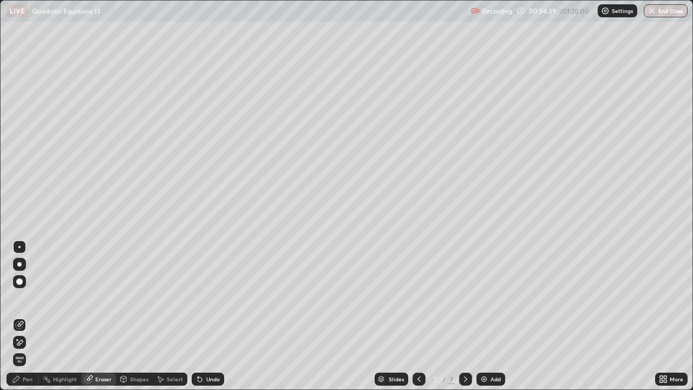
click at [22, 316] on div "Pen" at bounding box center [22, 378] width 32 height 13
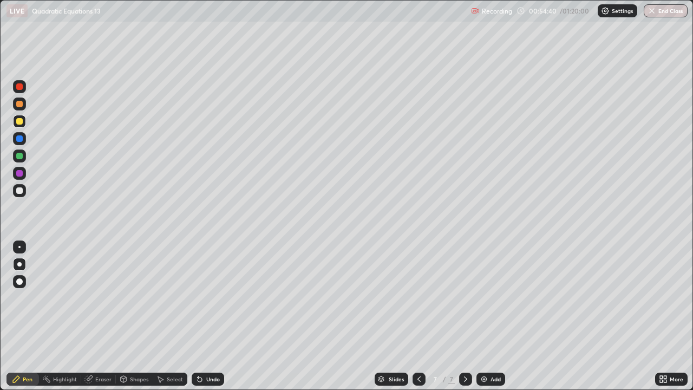
click at [19, 121] on div at bounding box center [19, 121] width 6 height 6
click at [464, 316] on icon at bounding box center [465, 378] width 9 height 9
click at [481, 316] on img at bounding box center [483, 378] width 9 height 9
click at [212, 316] on div "Undo" at bounding box center [213, 378] width 14 height 5
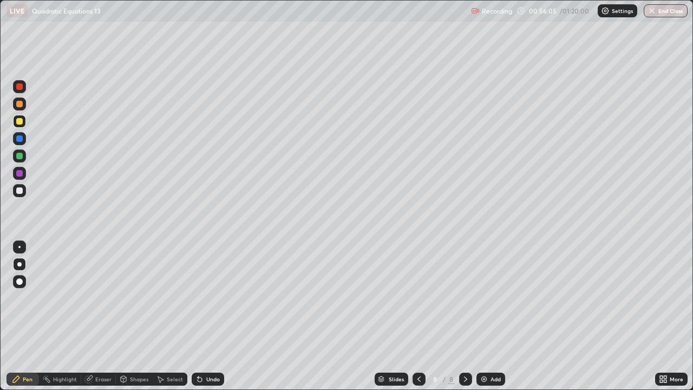
click at [212, 316] on div "Undo" at bounding box center [213, 378] width 14 height 5
click at [211, 316] on div "Undo" at bounding box center [208, 378] width 32 height 13
click at [207, 316] on div "Undo" at bounding box center [208, 378] width 32 height 13
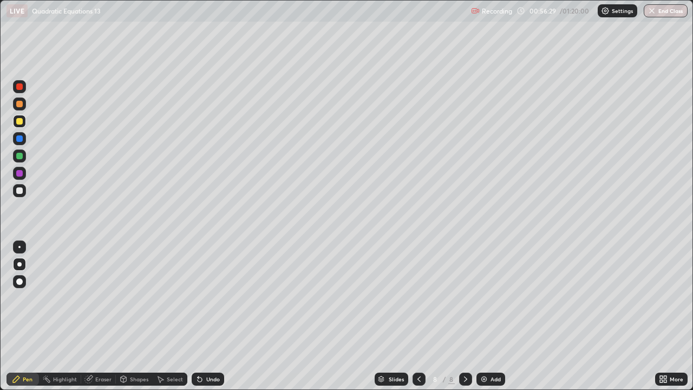
click at [212, 316] on div "Undo" at bounding box center [213, 378] width 14 height 5
click at [209, 316] on div "Undo" at bounding box center [213, 378] width 14 height 5
click at [167, 316] on div "Select" at bounding box center [175, 378] width 16 height 5
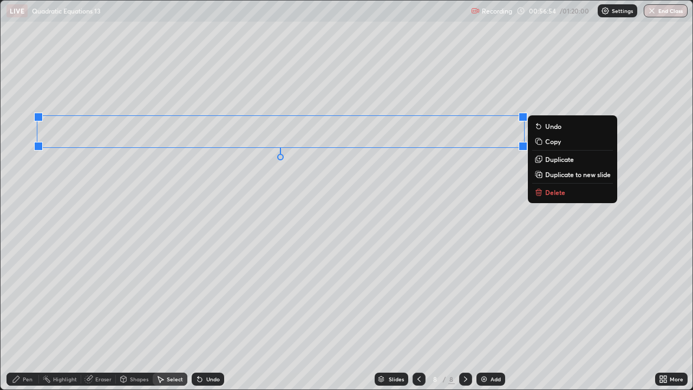
click at [122, 316] on div "0 ° Undo Copy Duplicate Duplicate to new slide Delete" at bounding box center [347, 195] width 692 height 389
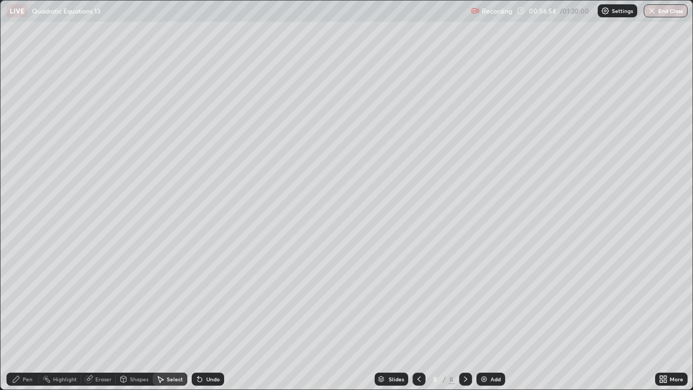
click at [23, 316] on div "Pen" at bounding box center [22, 378] width 32 height 13
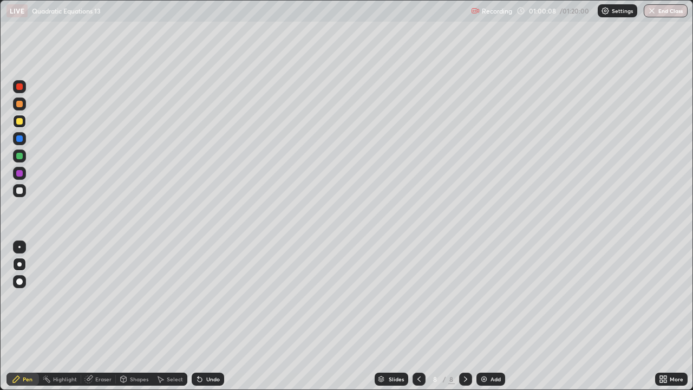
click at [20, 191] on div at bounding box center [19, 190] width 6 height 6
click at [19, 191] on div at bounding box center [19, 190] width 6 height 6
click at [132, 316] on div "Shapes" at bounding box center [139, 378] width 18 height 5
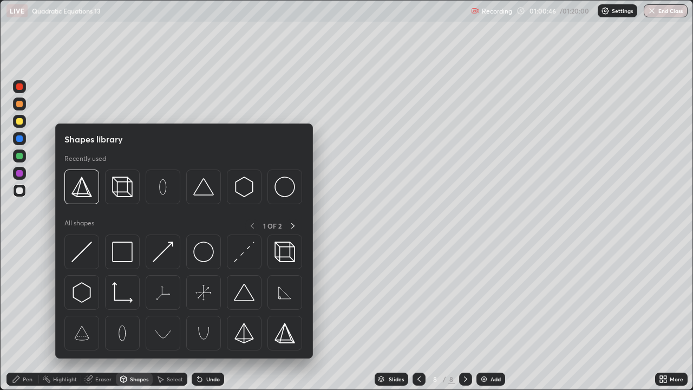
click at [103, 316] on div "Eraser" at bounding box center [103, 378] width 16 height 5
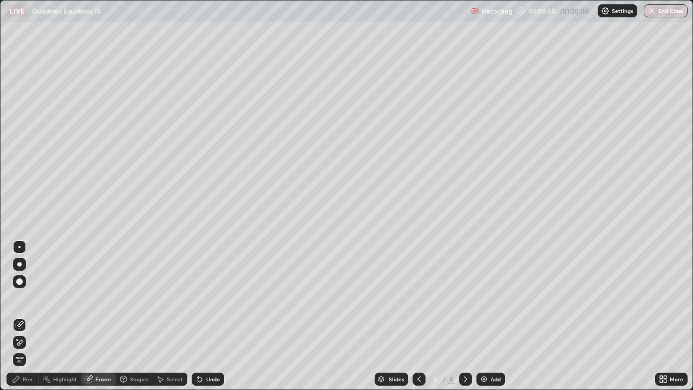
click at [23, 316] on div "Pen" at bounding box center [28, 378] width 10 height 5
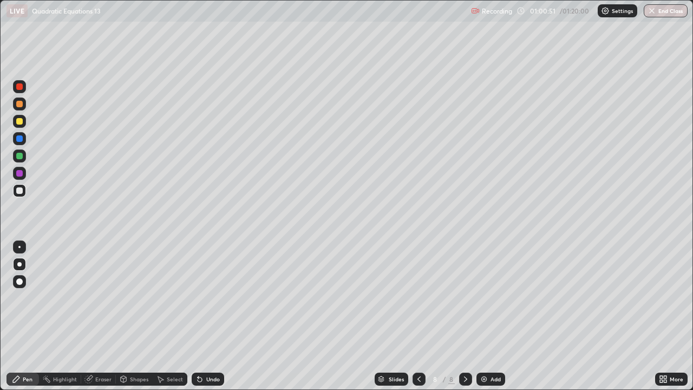
click at [20, 174] on div at bounding box center [19, 173] width 6 height 6
click at [212, 316] on div "Undo" at bounding box center [213, 378] width 14 height 5
click at [207, 316] on div "Undo" at bounding box center [213, 378] width 14 height 5
click at [69, 316] on div "Highlight" at bounding box center [65, 378] width 24 height 5
click at [104, 316] on div "Eraser" at bounding box center [103, 378] width 16 height 5
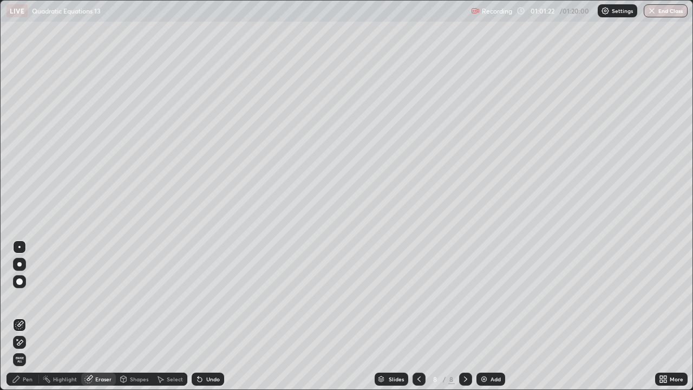
click at [29, 316] on div "Pen" at bounding box center [28, 378] width 10 height 5
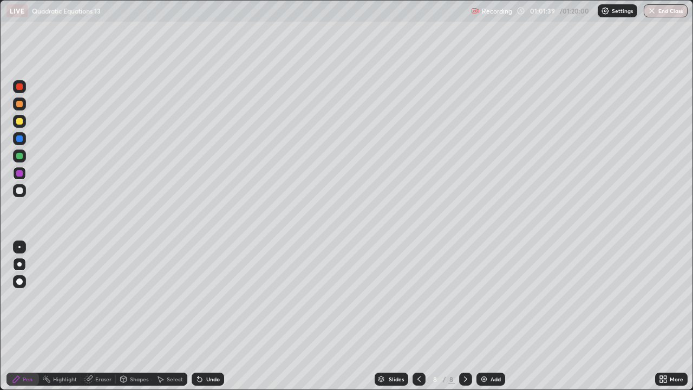
click at [101, 316] on div "Eraser" at bounding box center [103, 378] width 16 height 5
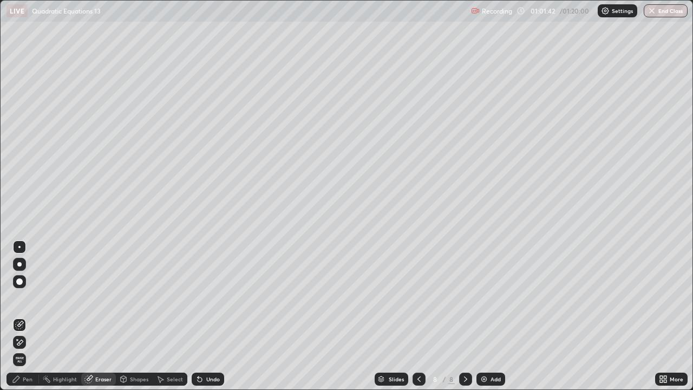
click at [13, 316] on div "Pen" at bounding box center [22, 378] width 32 height 13
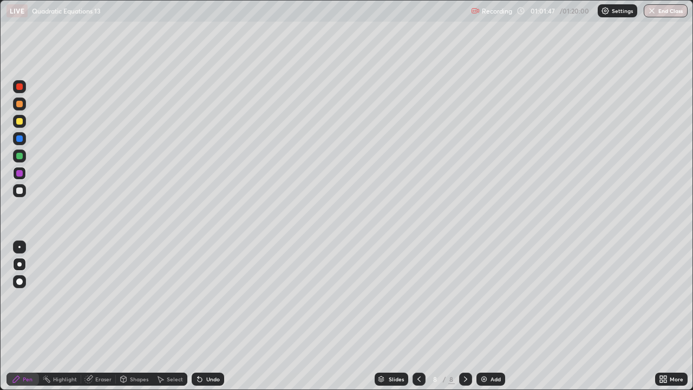
click at [21, 140] on div at bounding box center [19, 138] width 6 height 6
click at [209, 316] on div "Undo" at bounding box center [213, 378] width 14 height 5
click at [209, 316] on div "Undo" at bounding box center [208, 378] width 32 height 13
click at [18, 193] on div at bounding box center [19, 190] width 6 height 6
